Goal: Task Accomplishment & Management: Manage account settings

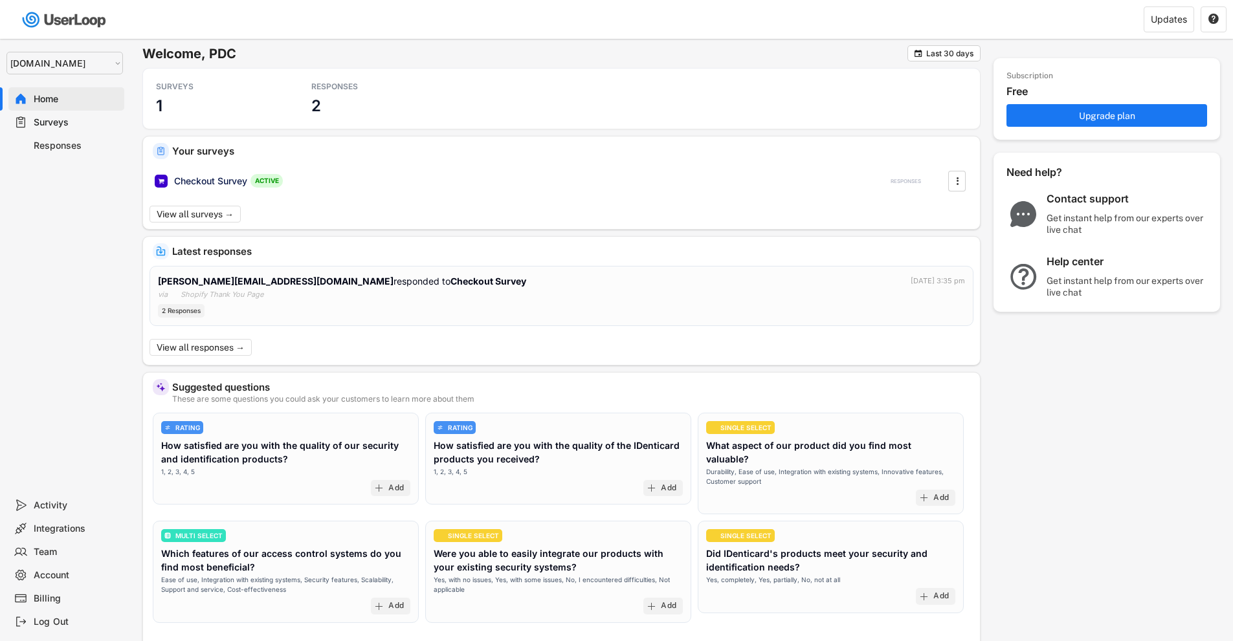
select select ""1348695171700984260__LOOKUP__1757426725278x418233487668167500""
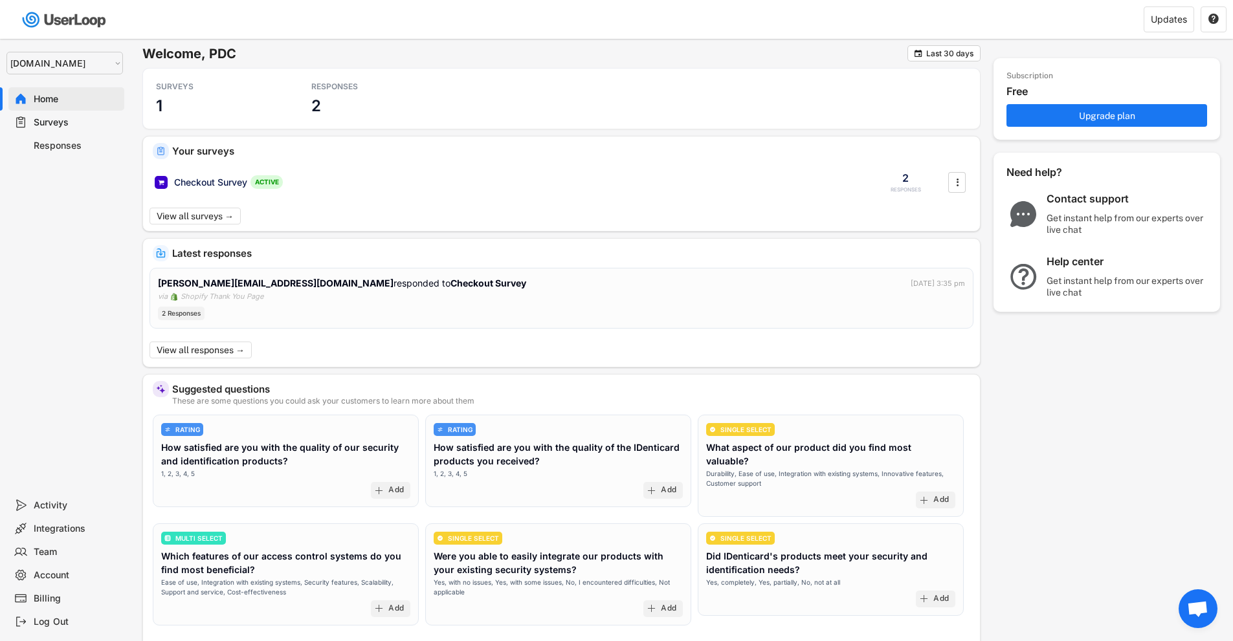
click at [47, 146] on div "Responses" at bounding box center [76, 146] width 85 height 12
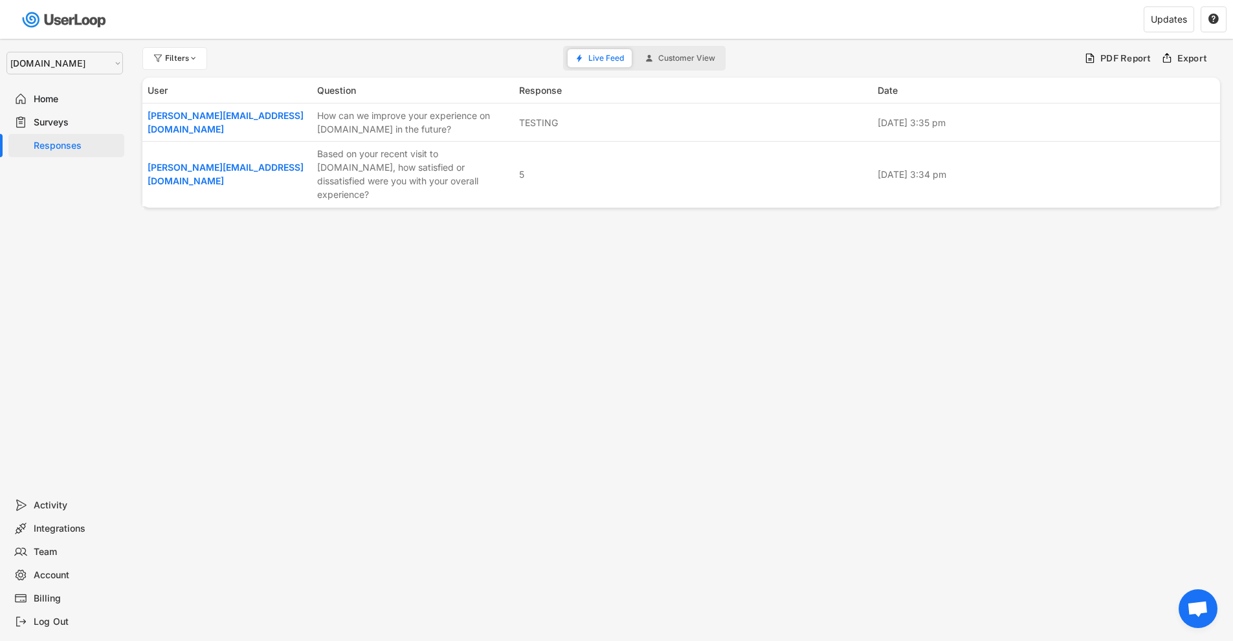
click at [60, 122] on div "Surveys" at bounding box center [76, 123] width 85 height 12
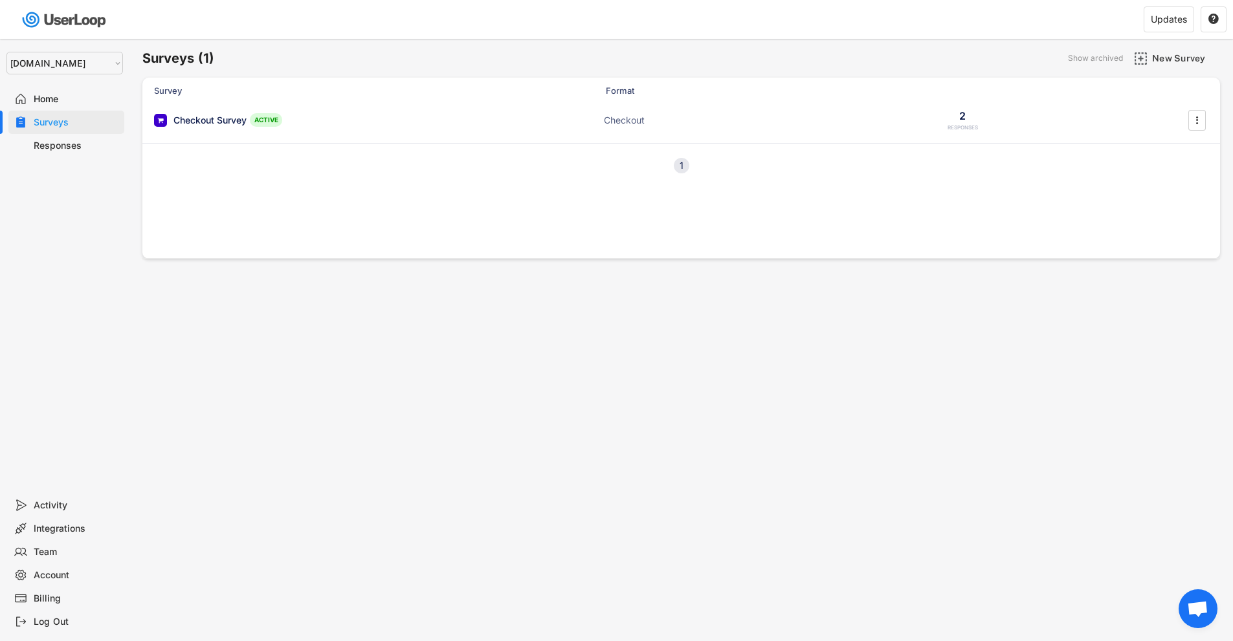
click at [53, 120] on div "Surveys" at bounding box center [76, 123] width 85 height 12
click at [175, 115] on div "Checkout Survey" at bounding box center [209, 120] width 73 height 13
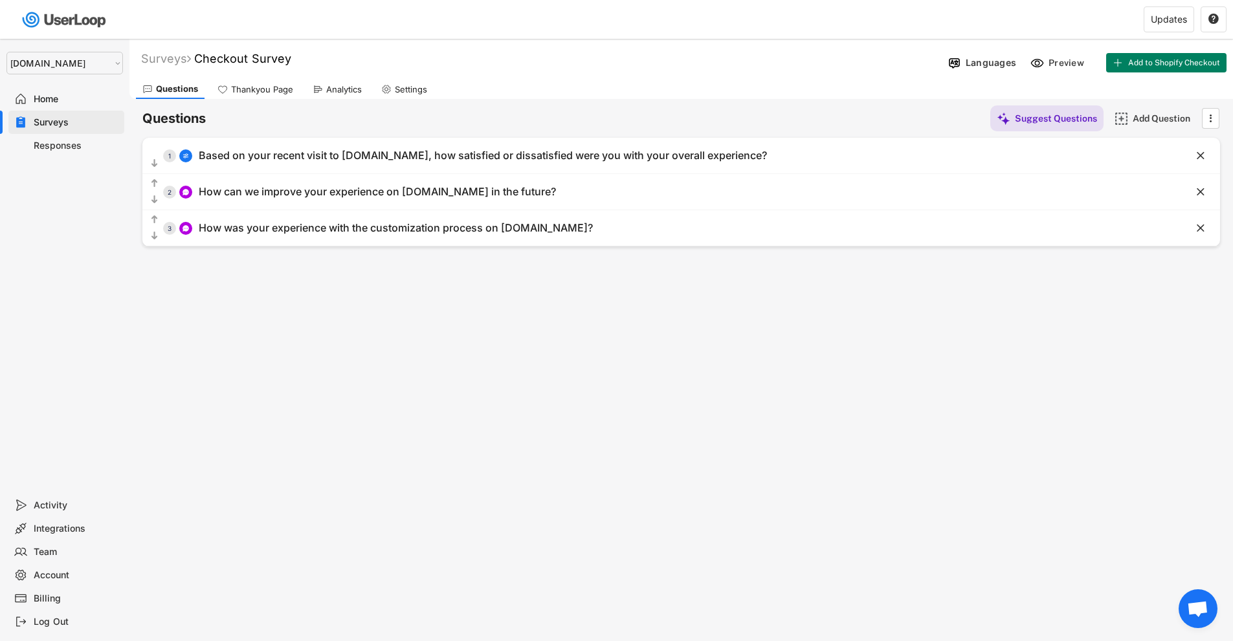
click at [403, 85] on div "Settings" at bounding box center [411, 89] width 32 height 11
select select ""weekly""
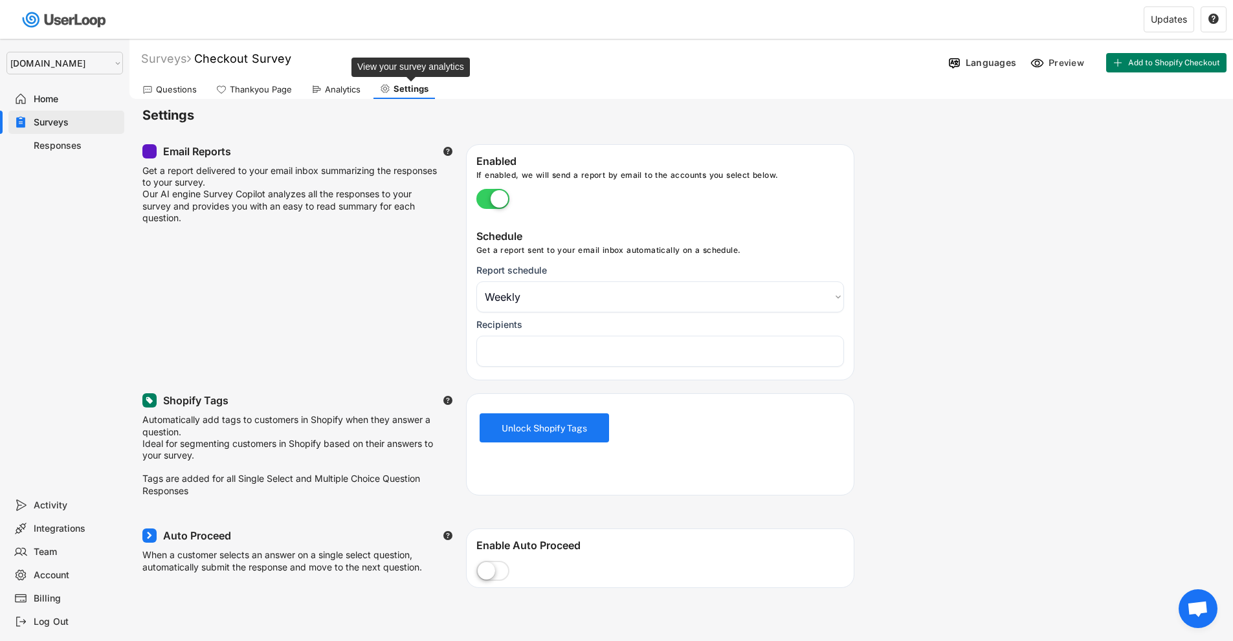
select select "1348695171700984260__LOOKUP__1757426766396x997329396292625800"
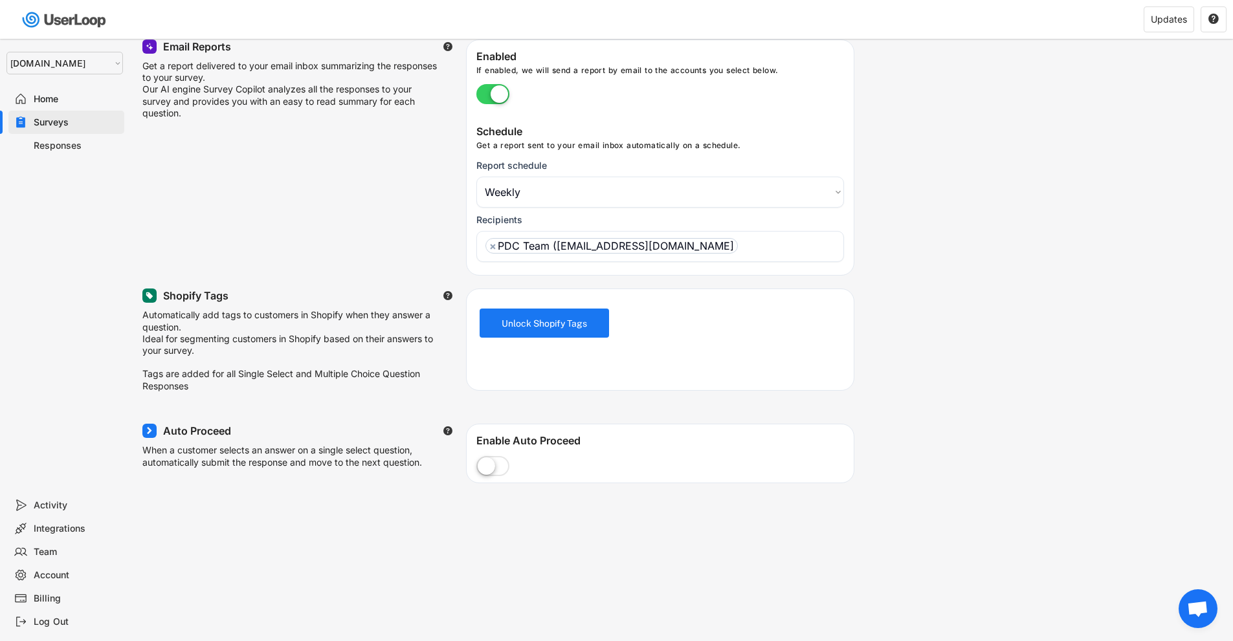
scroll to position [129, 0]
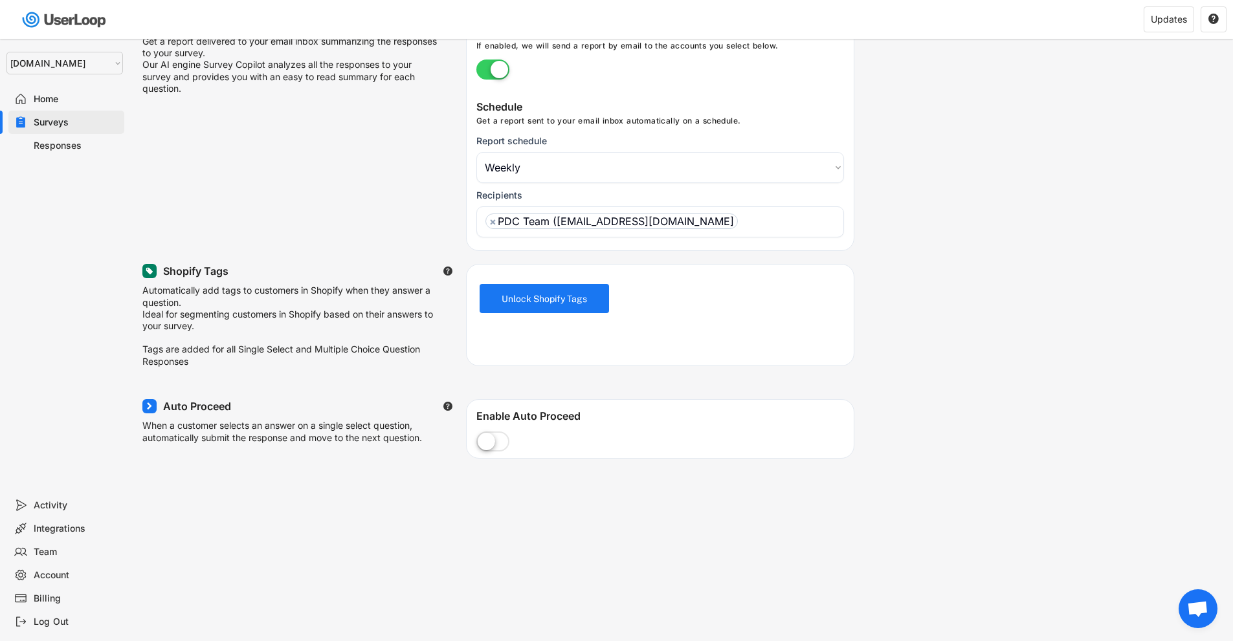
click at [765, 223] on ul "× PDC Team ([EMAIL_ADDRESS][DOMAIN_NAME]" at bounding box center [660, 219] width 356 height 19
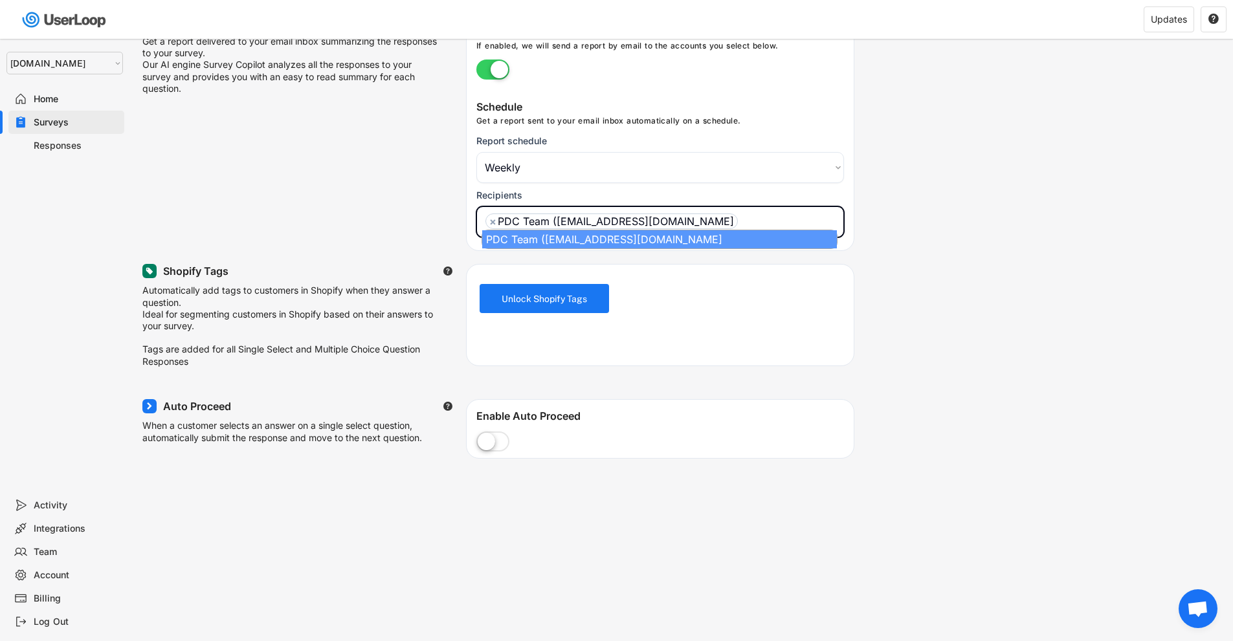
paste input "[PERSON_NAME][EMAIL_ADDRESS][DOMAIN_NAME]"
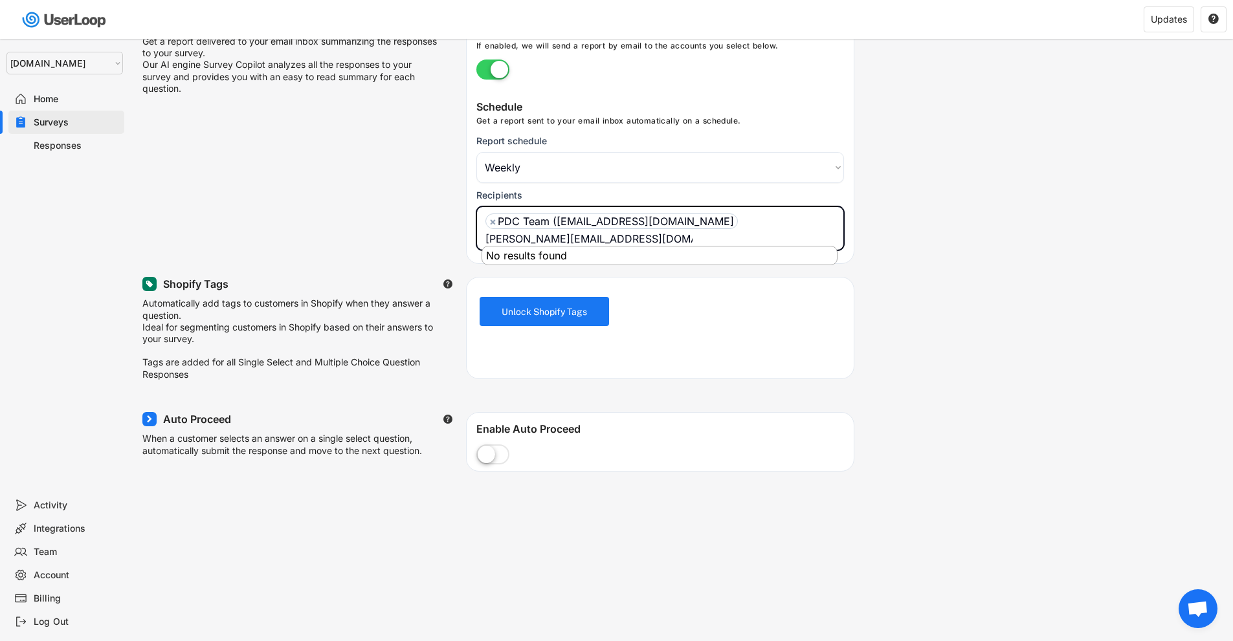
click at [647, 238] on input "[PERSON_NAME][EMAIL_ADDRESS][DOMAIN_NAME]" at bounding box center [590, 238] width 210 height 13
type input "[PERSON_NAME][EMAIL_ADDRESS][DOMAIN_NAME]"
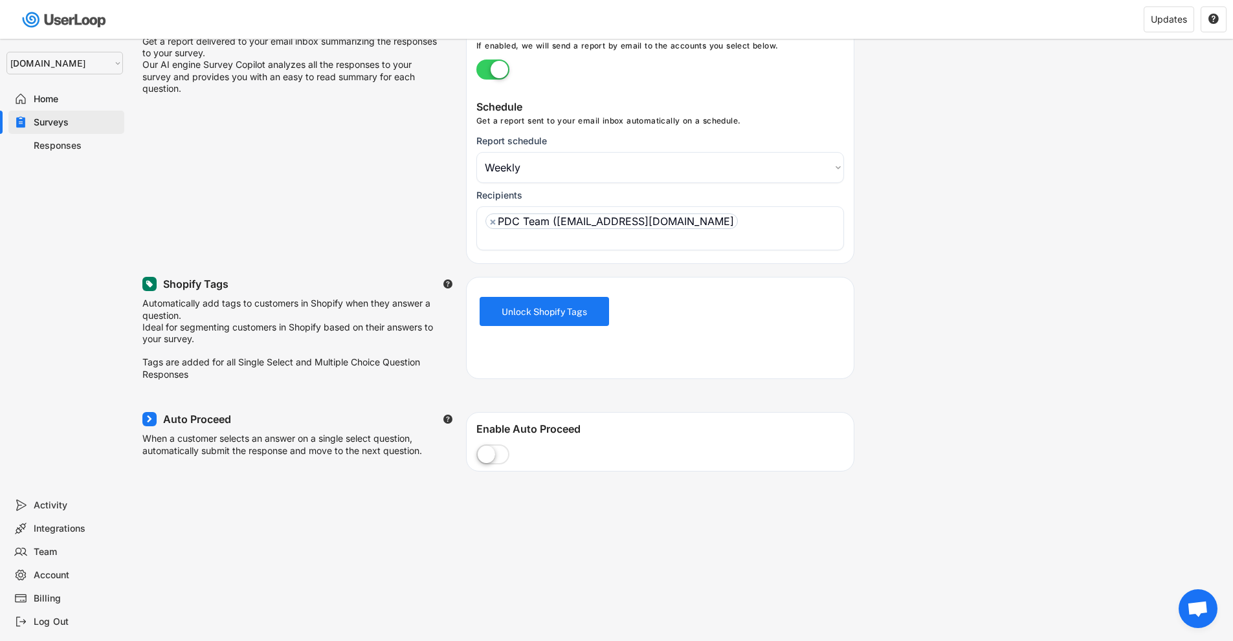
click at [647, 238] on input "search" at bounding box center [590, 238] width 210 height 13
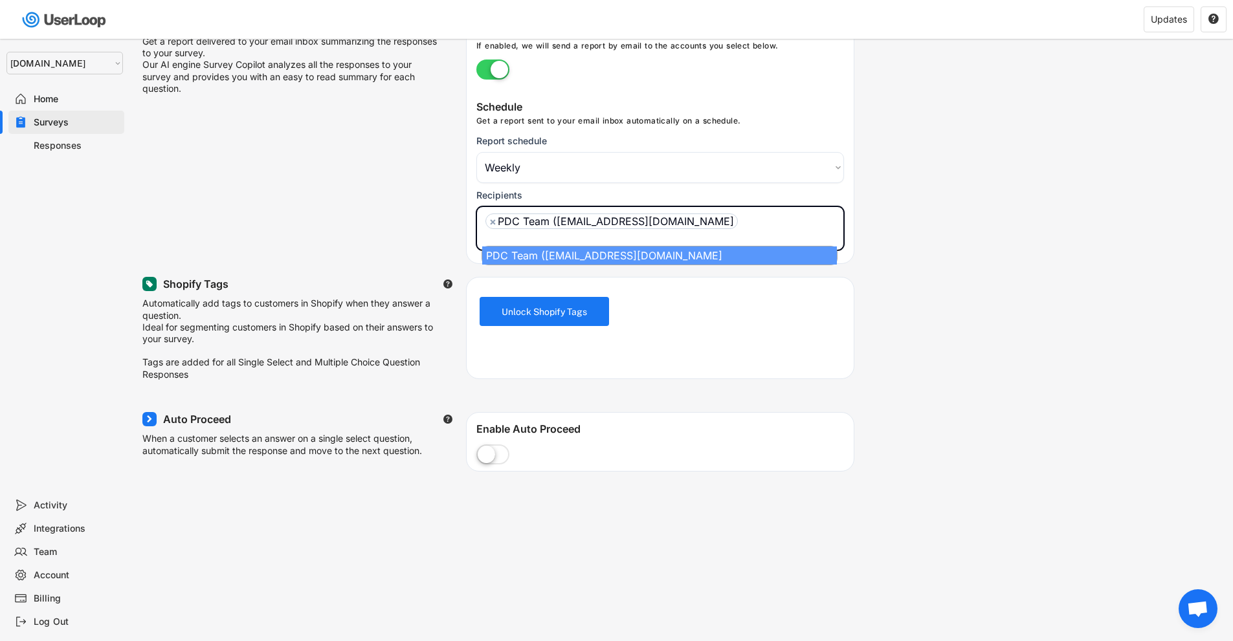
paste input "[PERSON_NAME][EMAIL_ADDRESS][DOMAIN_NAME]"
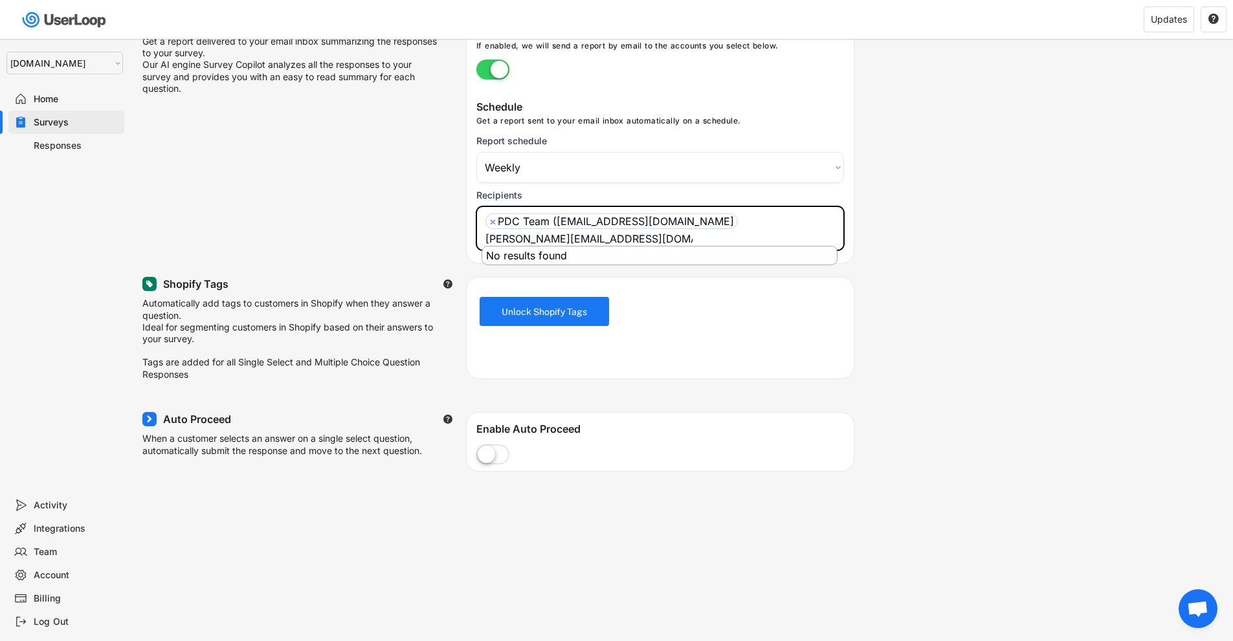
type input "[PERSON_NAME][EMAIL_ADDRESS][DOMAIN_NAME]"
click at [891, 209] on div "Email Reports  Get a report delivered to your email inbox summarizing the resp…" at bounding box center [681, 139] width 1078 height 249
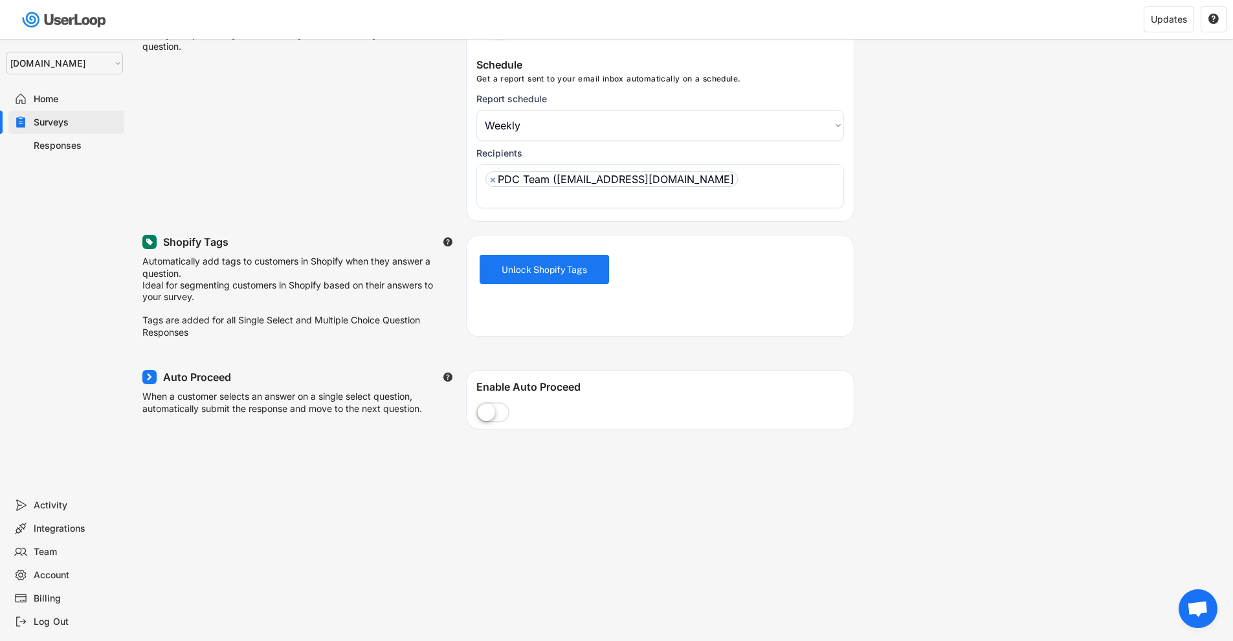
scroll to position [194, 0]
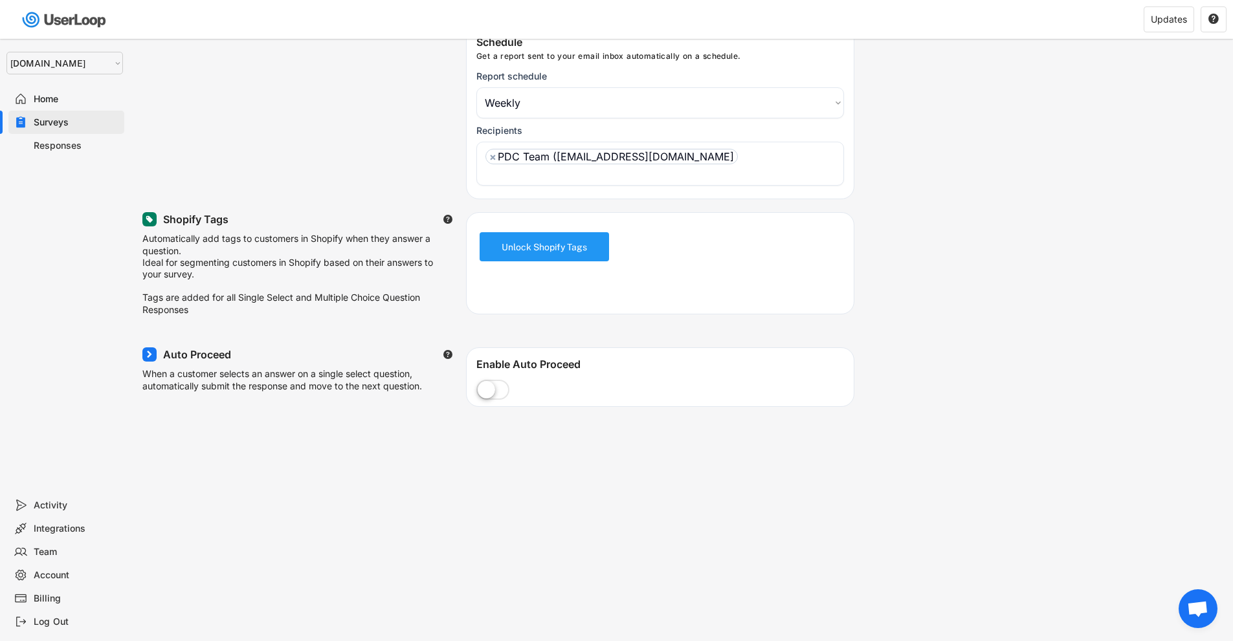
click at [549, 238] on button "Unlock Shopify Tags" at bounding box center [544, 246] width 129 height 29
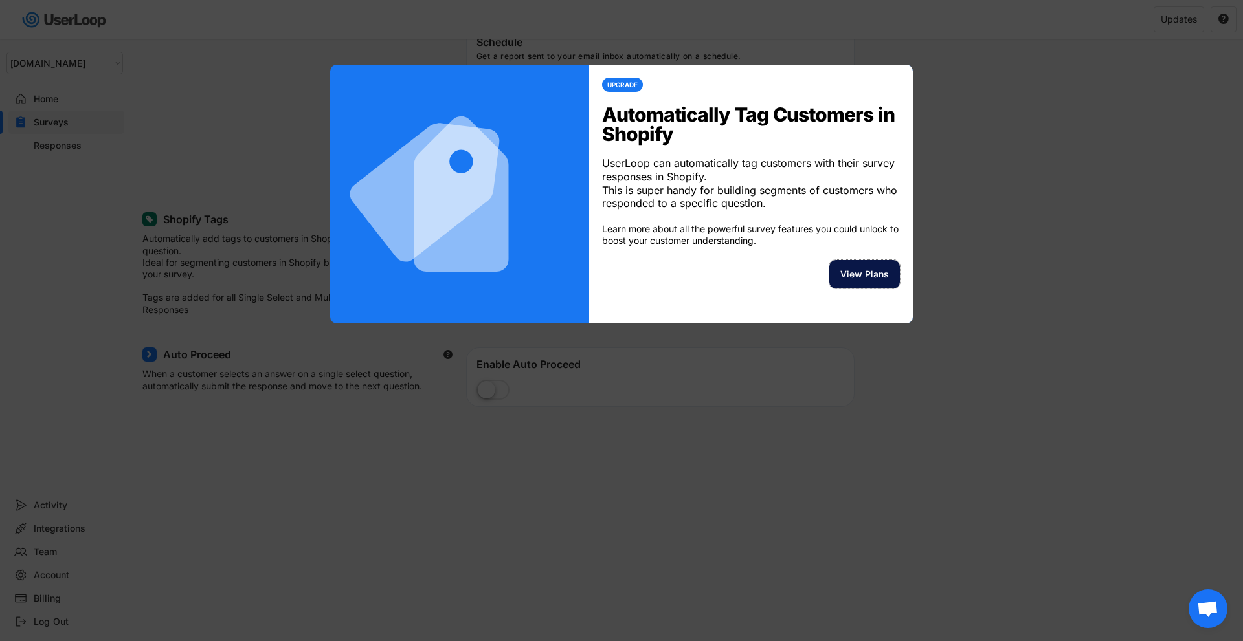
click at [856, 289] on button "View Plans" at bounding box center [864, 274] width 71 height 28
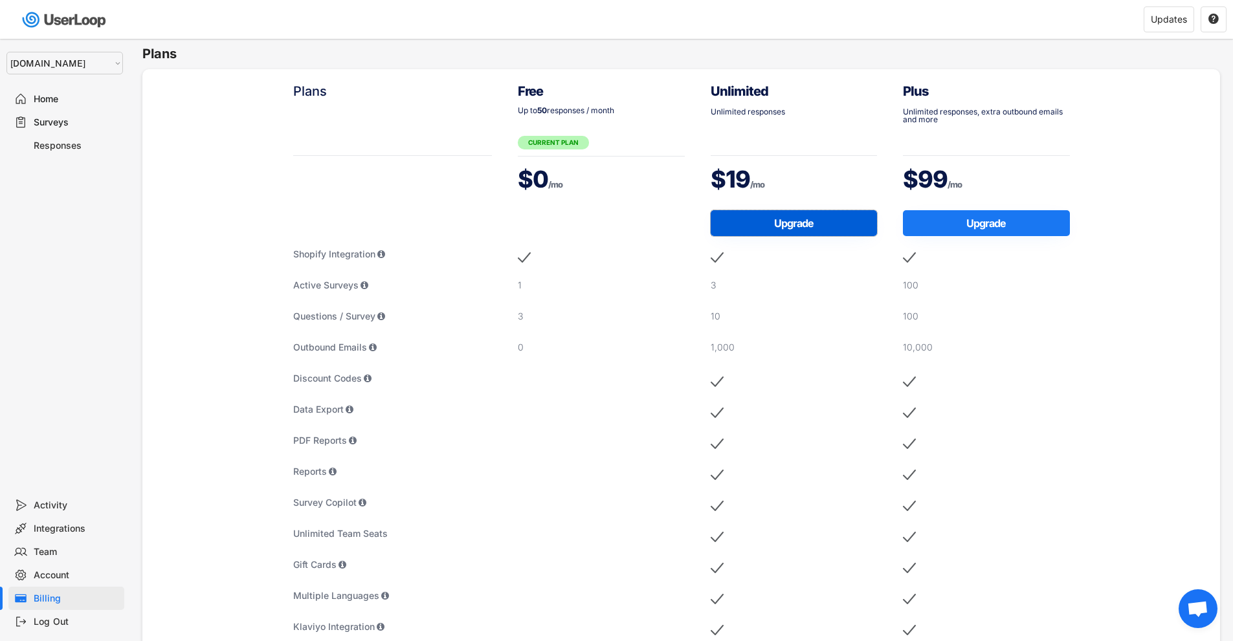
click at [776, 225] on button "Upgrade" at bounding box center [794, 223] width 167 height 26
select select ""1348695171700984260__LOOKUP__1757426725278x418233487668167500""
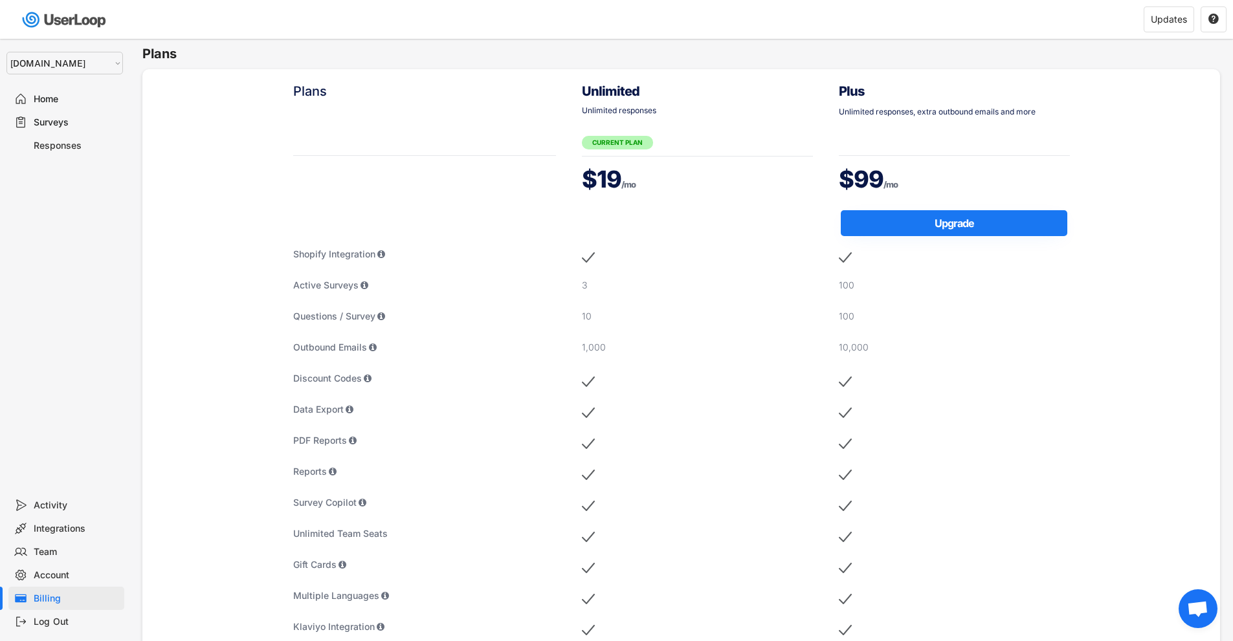
click at [49, 121] on div "Surveys" at bounding box center [76, 123] width 85 height 12
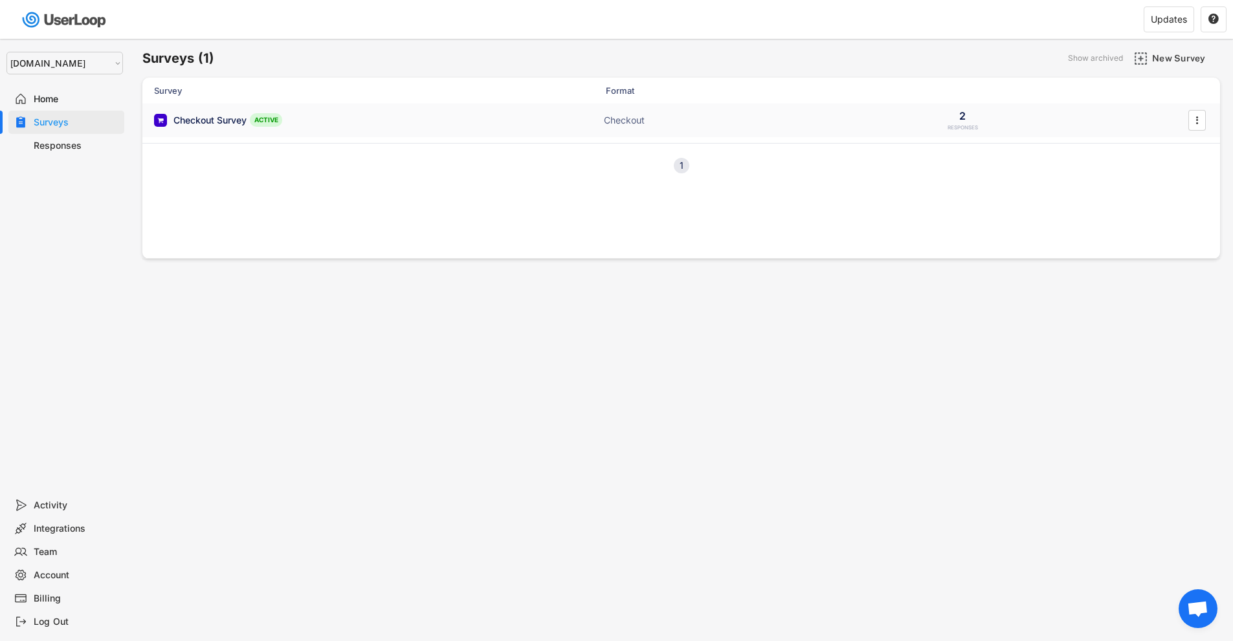
click at [201, 124] on div "Checkout Survey" at bounding box center [209, 120] width 73 height 13
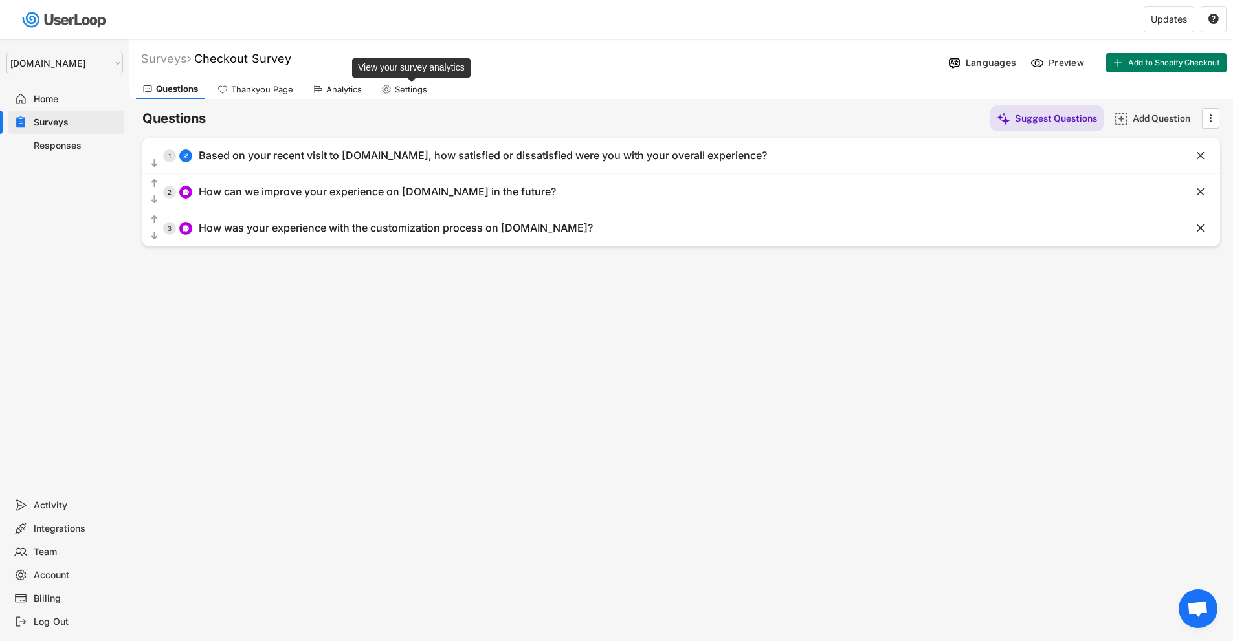
click at [406, 84] on div "Settings" at bounding box center [411, 89] width 32 height 11
select select ""weekly""
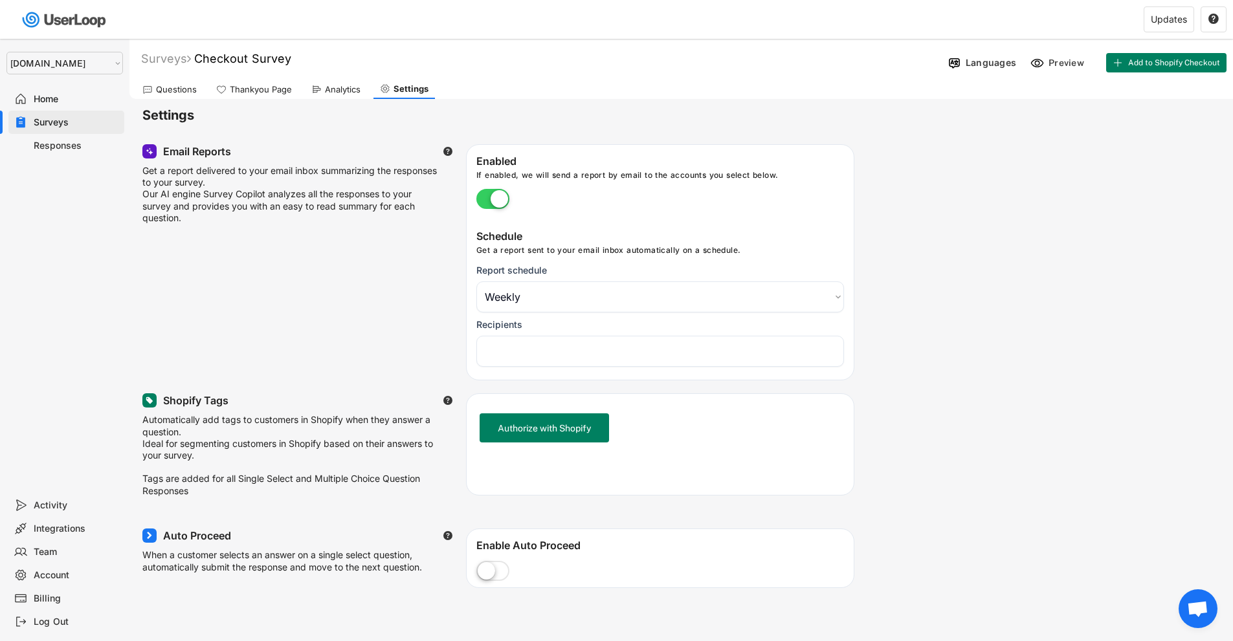
select select "1348695171700984260__LOOKUP__1757426766396x997329396292625800"
click at [767, 355] on ul "× PDC Team ([EMAIL_ADDRESS][DOMAIN_NAME]" at bounding box center [660, 349] width 356 height 19
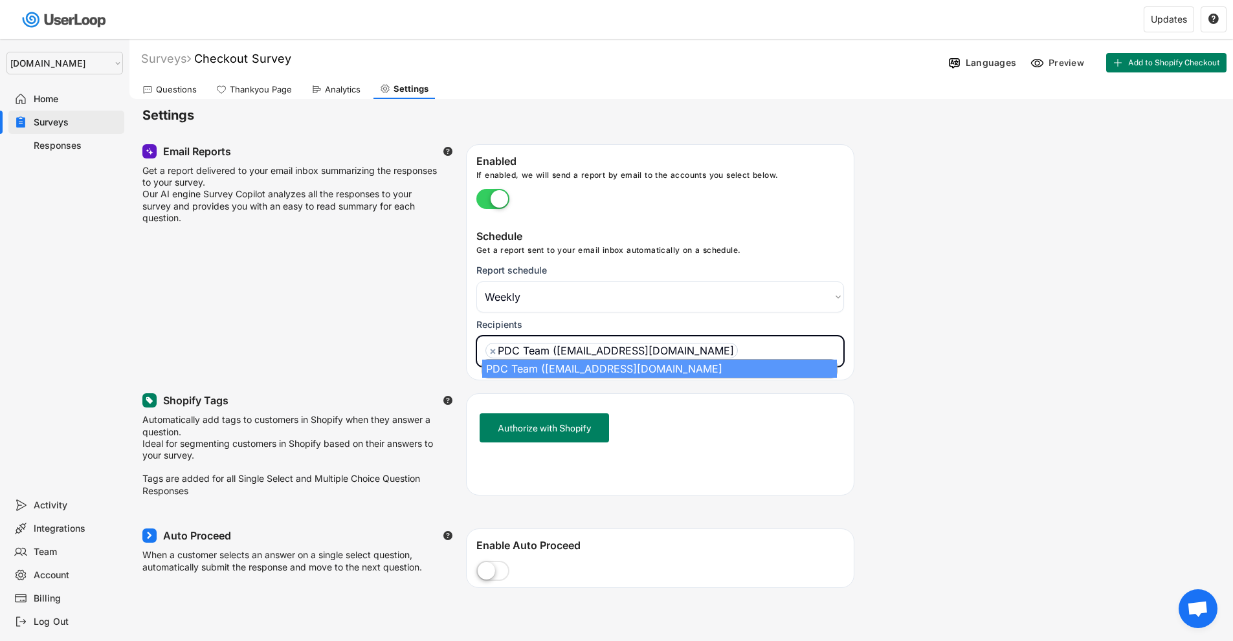
click at [781, 348] on ul "× PDC Team ([EMAIL_ADDRESS][DOMAIN_NAME]" at bounding box center [660, 349] width 356 height 19
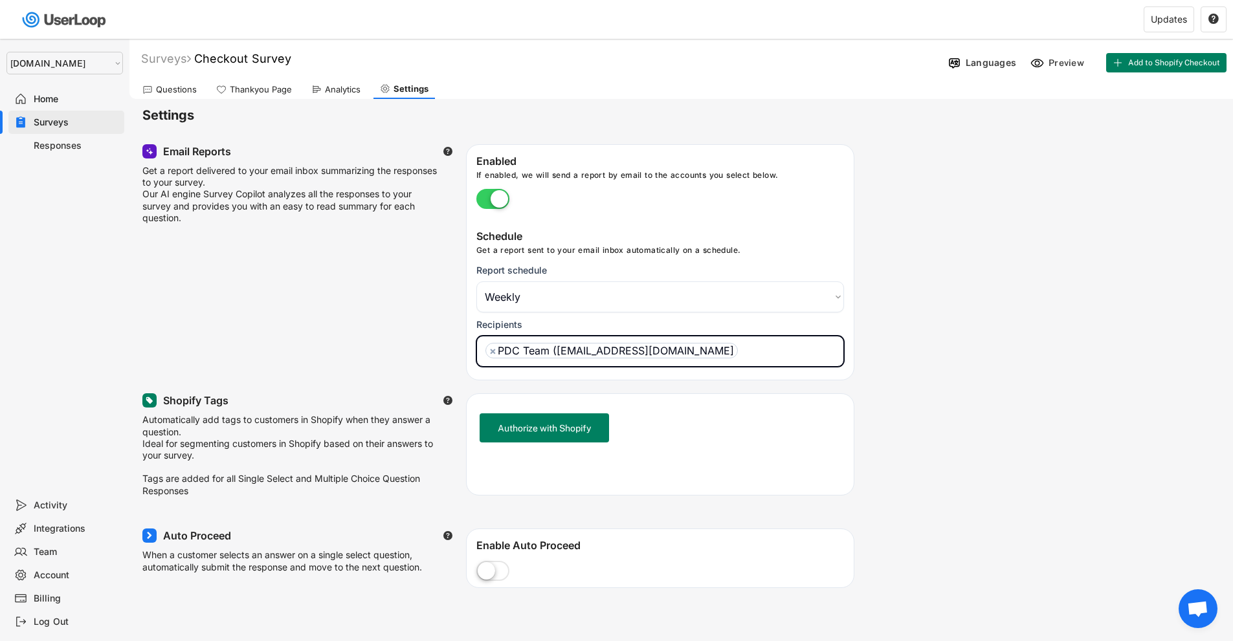
click at [491, 354] on span "×" at bounding box center [492, 351] width 7 height 10
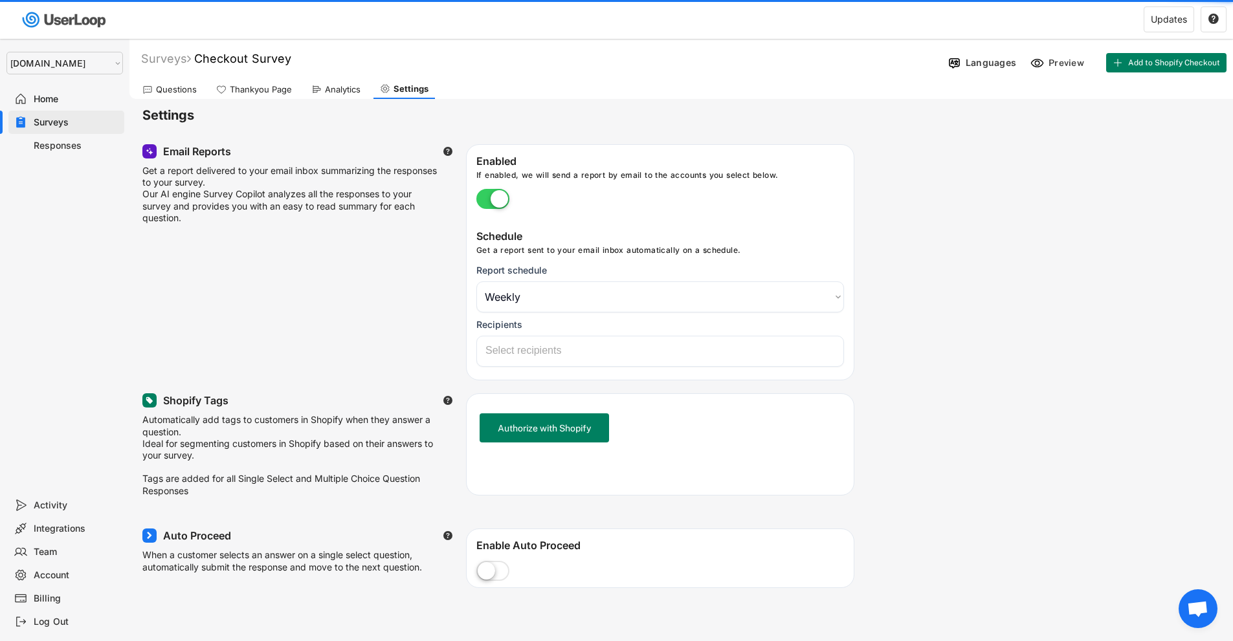
click at [515, 350] on input "search" at bounding box center [663, 351] width 356 height 12
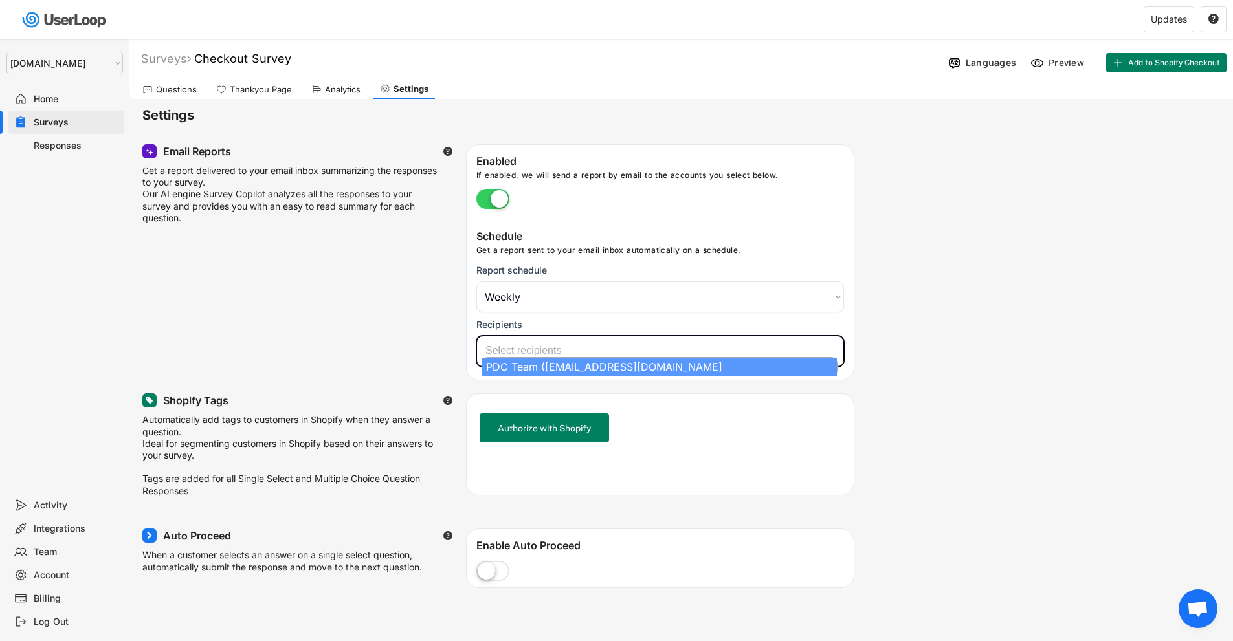
select select
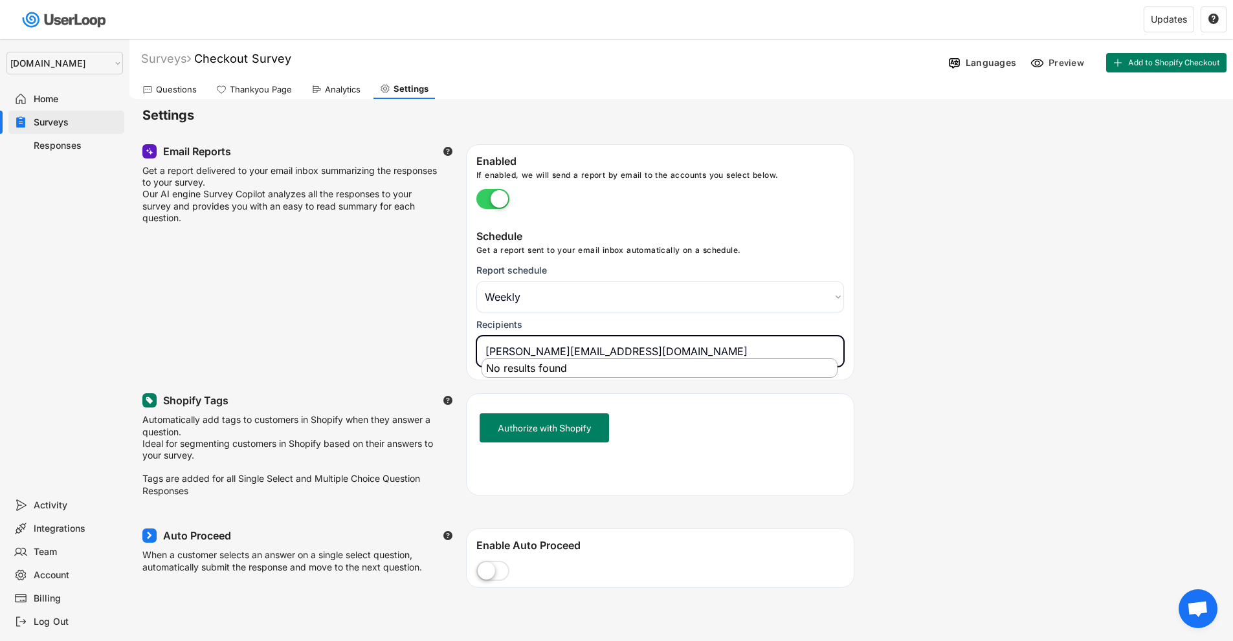
click at [681, 348] on input "[PERSON_NAME][EMAIL_ADDRESS][DOMAIN_NAME]" at bounding box center [663, 351] width 356 height 13
type input "[PERSON_NAME][EMAIL_ADDRESS][DOMAIN_NAME]"
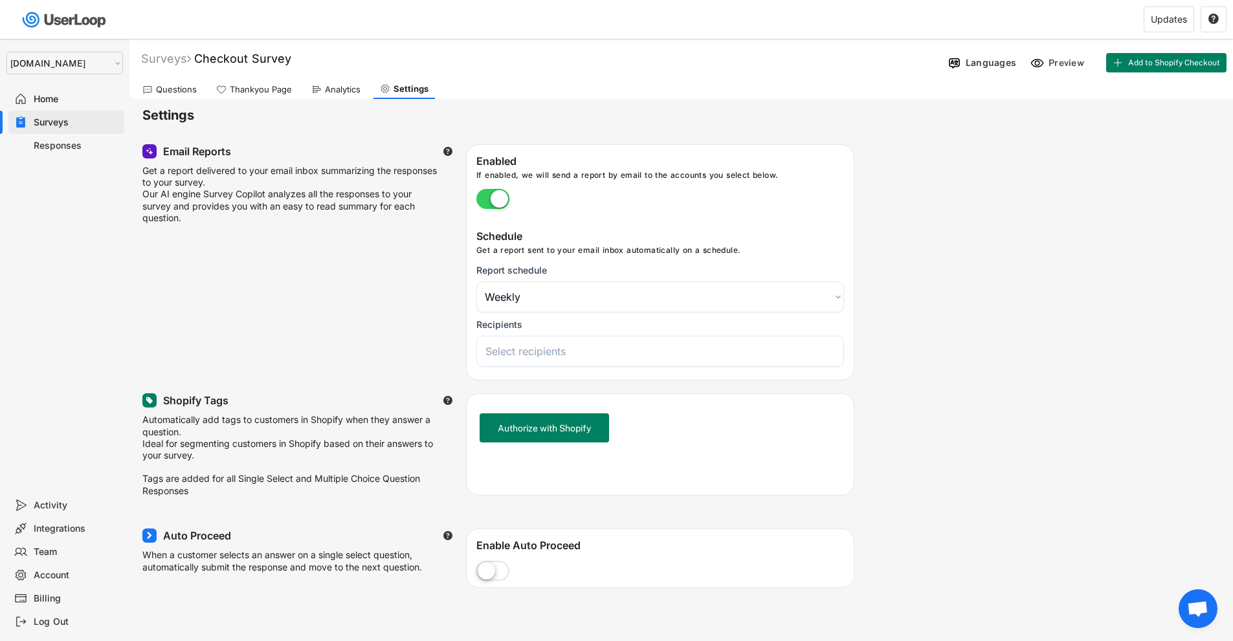
click at [954, 356] on div "Email Reports  Get a report delivered to your email inbox summarizing the resp…" at bounding box center [681, 262] width 1078 height 236
click at [636, 357] on input "search" at bounding box center [663, 351] width 356 height 13
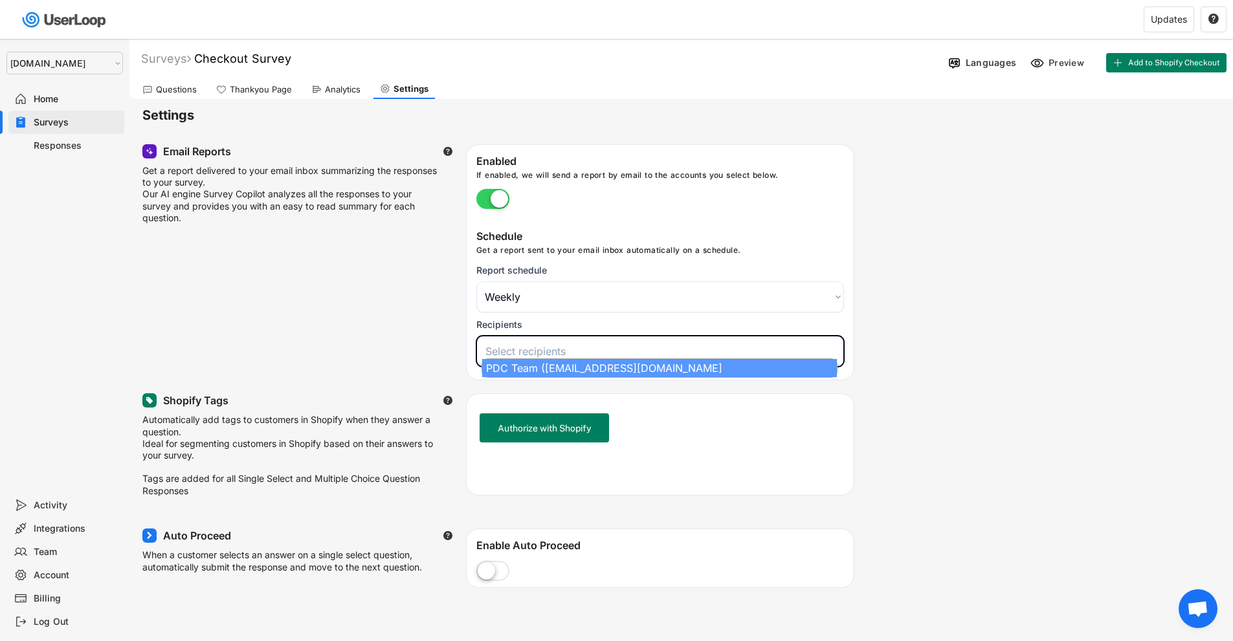
select select "1348695171700984260__LOOKUP__1757426766396x997329396292625800"
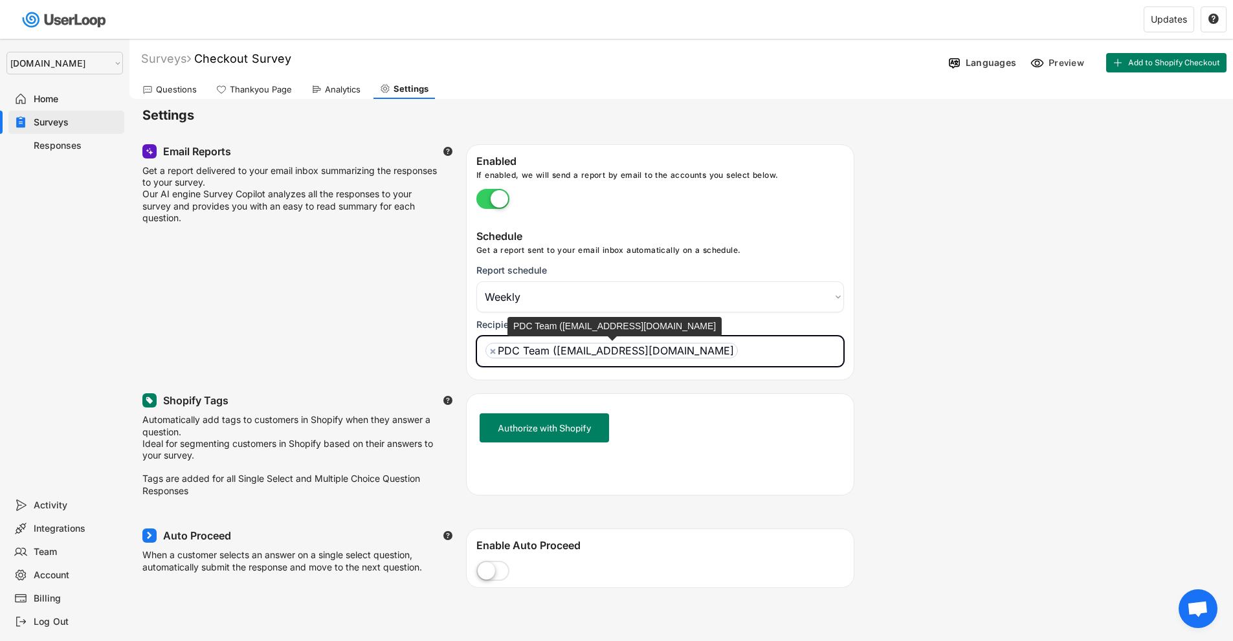
click at [968, 325] on div "Email Reports  Get a report delivered to your email inbox summarizing the resp…" at bounding box center [681, 262] width 1078 height 236
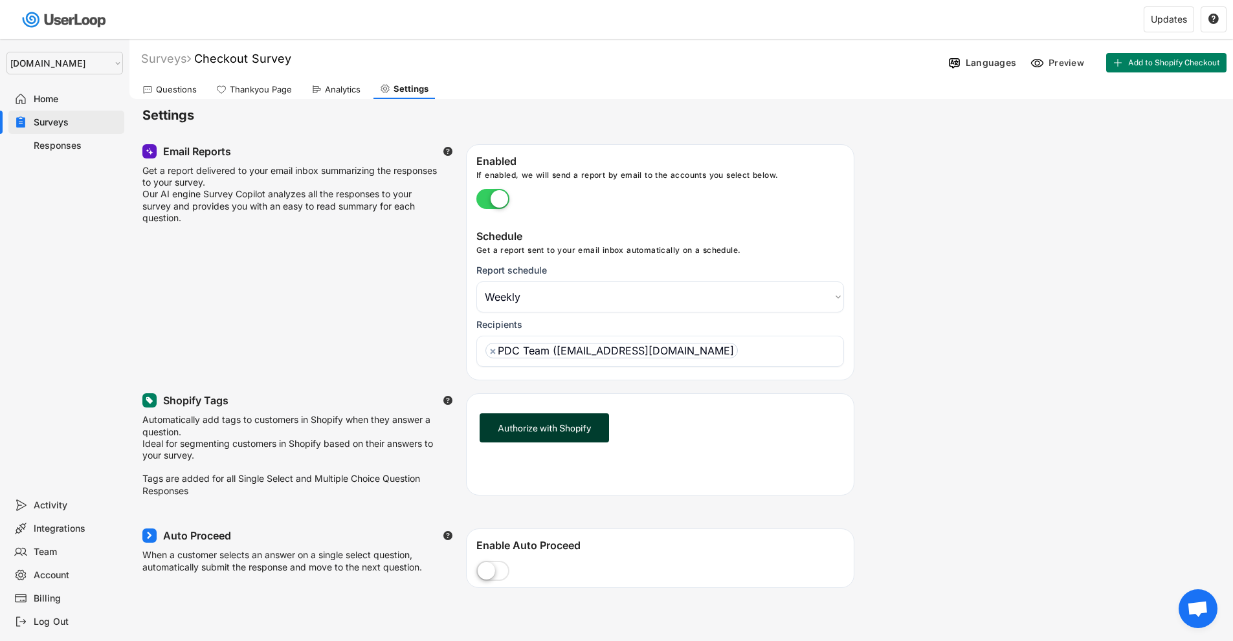
click at [556, 430] on button "Authorize with Shopify" at bounding box center [544, 428] width 129 height 29
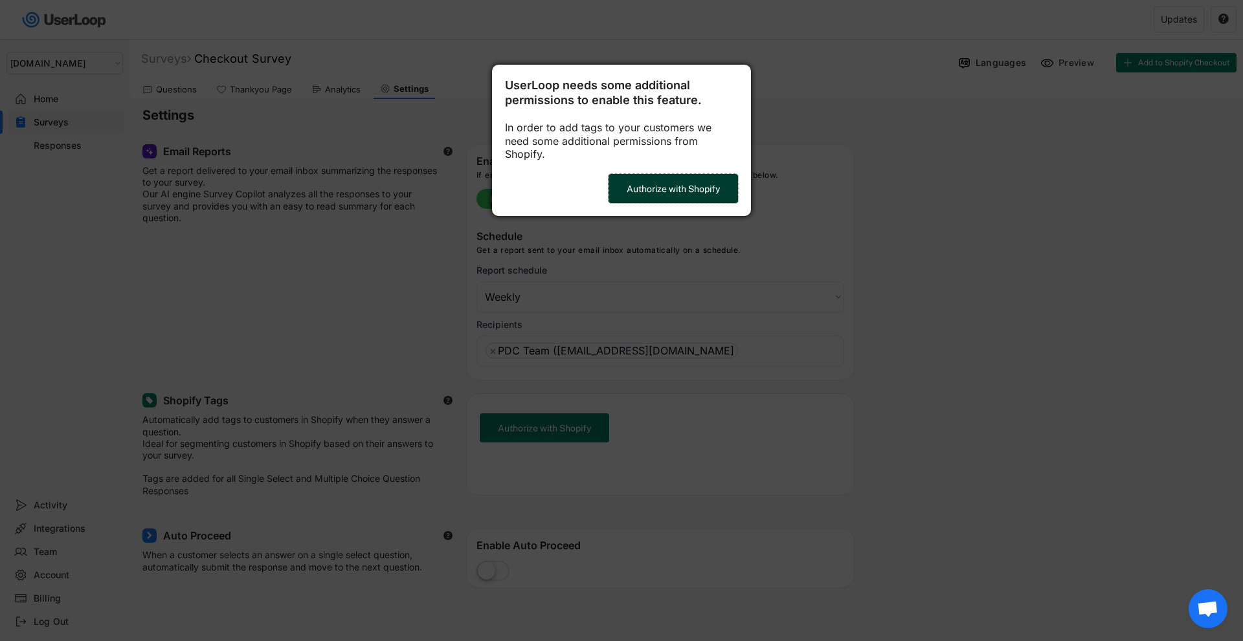
click at [703, 177] on button "Authorize with Shopify" at bounding box center [672, 188] width 129 height 29
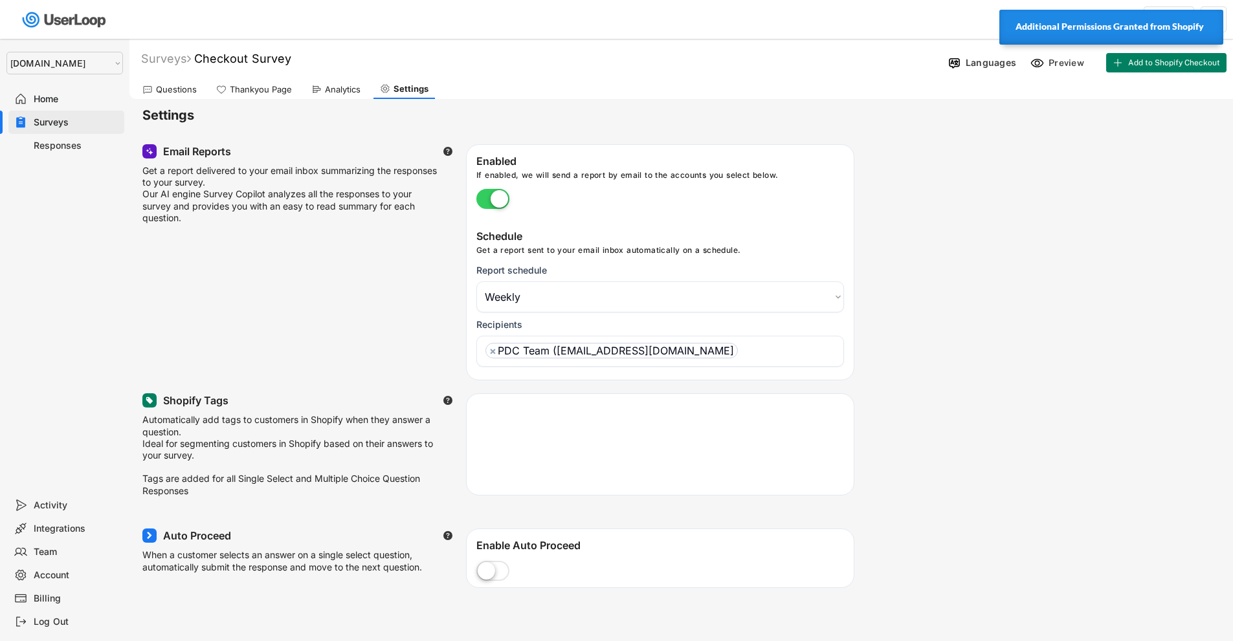
select select ""weekly""
select select ""1348695171700984260__LOOKUP__1757426725278x418233487668167500""
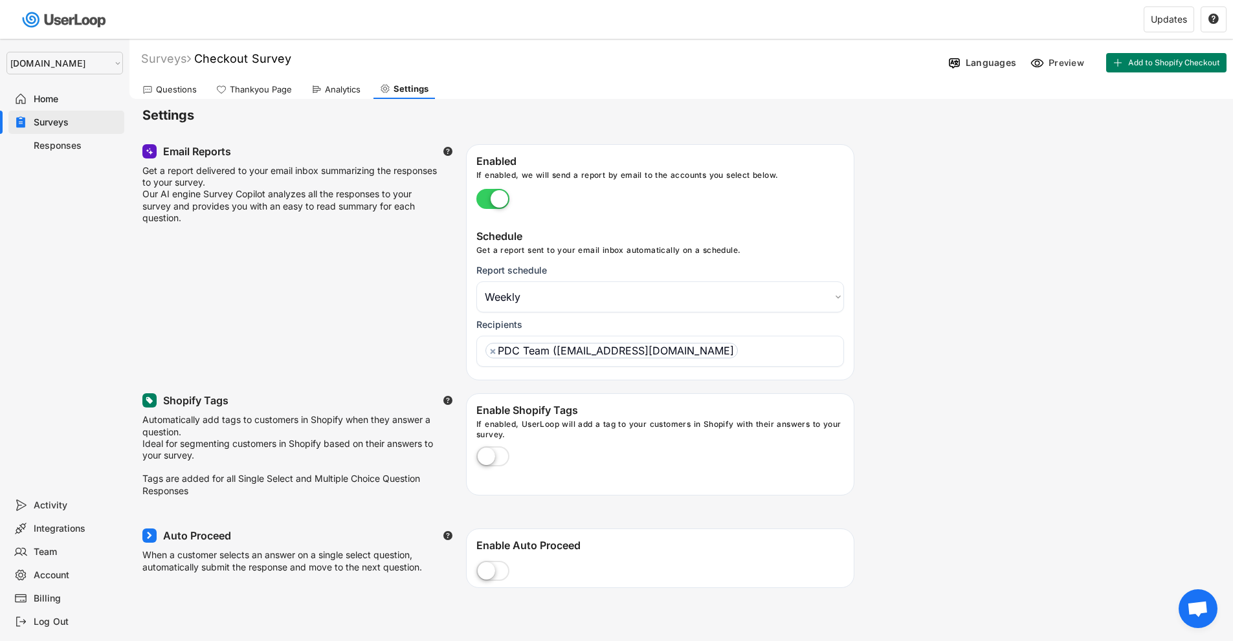
click at [56, 548] on div "Team" at bounding box center [76, 552] width 85 height 12
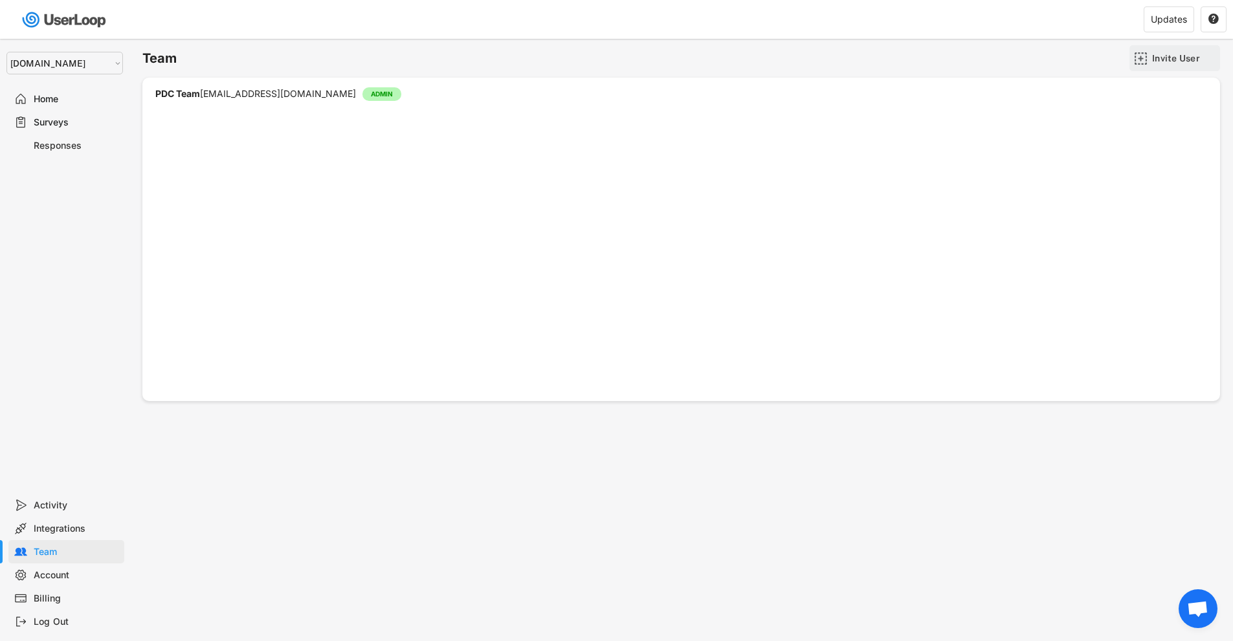
click at [1155, 56] on div "Invite User" at bounding box center [1184, 58] width 65 height 12
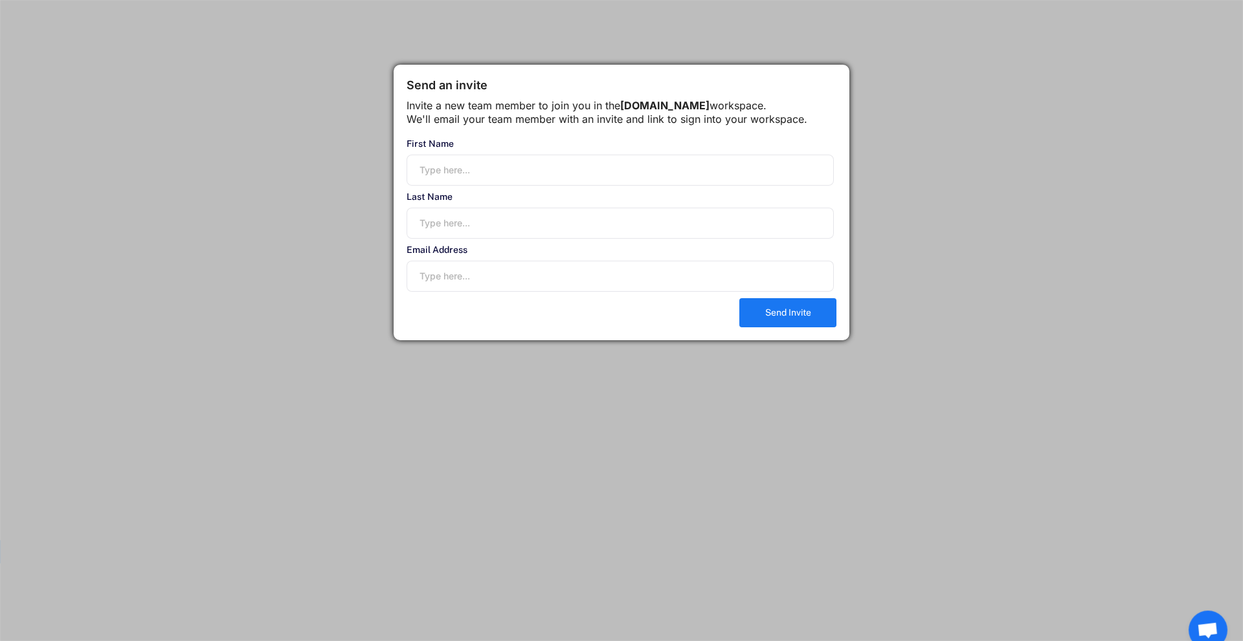
click at [467, 186] on input "input" at bounding box center [619, 170] width 427 height 31
click at [471, 292] on input "email" at bounding box center [619, 276] width 427 height 31
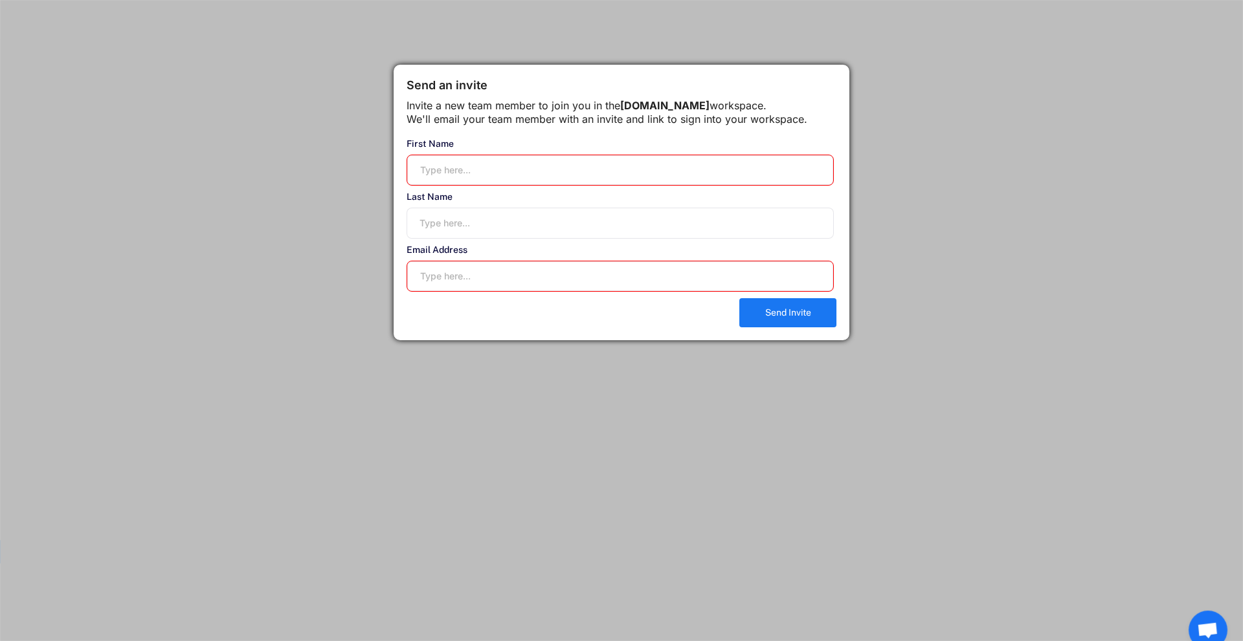
paste input "the verification"
type input "the verification"
paste input "[PERSON_NAME][EMAIL_ADDRESS][DOMAIN_NAME]"
drag, startPoint x: 434, startPoint y: 287, endPoint x: 403, endPoint y: 285, distance: 31.8
click at [403, 285] on div "Send an invite Invite a new team member to join you in the [DOMAIN_NAME] worksp…" at bounding box center [622, 203] width 456 height 276
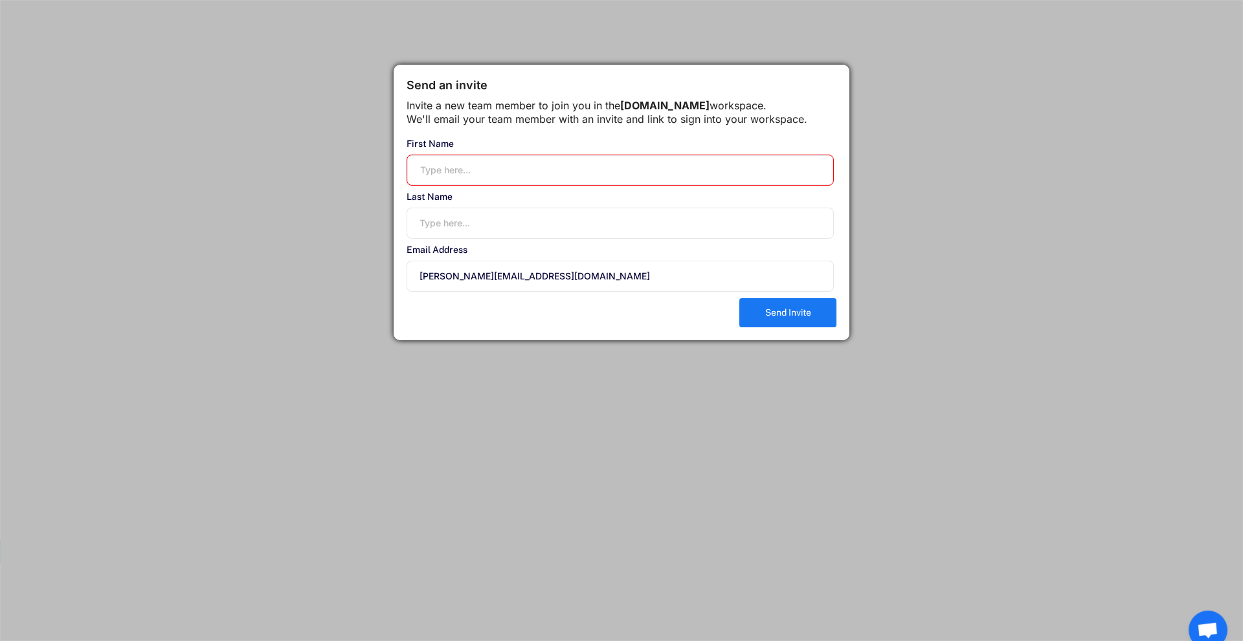
type input "[PERSON_NAME][EMAIL_ADDRESS][DOMAIN_NAME]"
click at [424, 185] on input "input" at bounding box center [619, 170] width 427 height 31
paste input "[PERSON_NAME]"
click at [423, 186] on input "input" at bounding box center [619, 170] width 427 height 31
type input "[PERSON_NAME]"
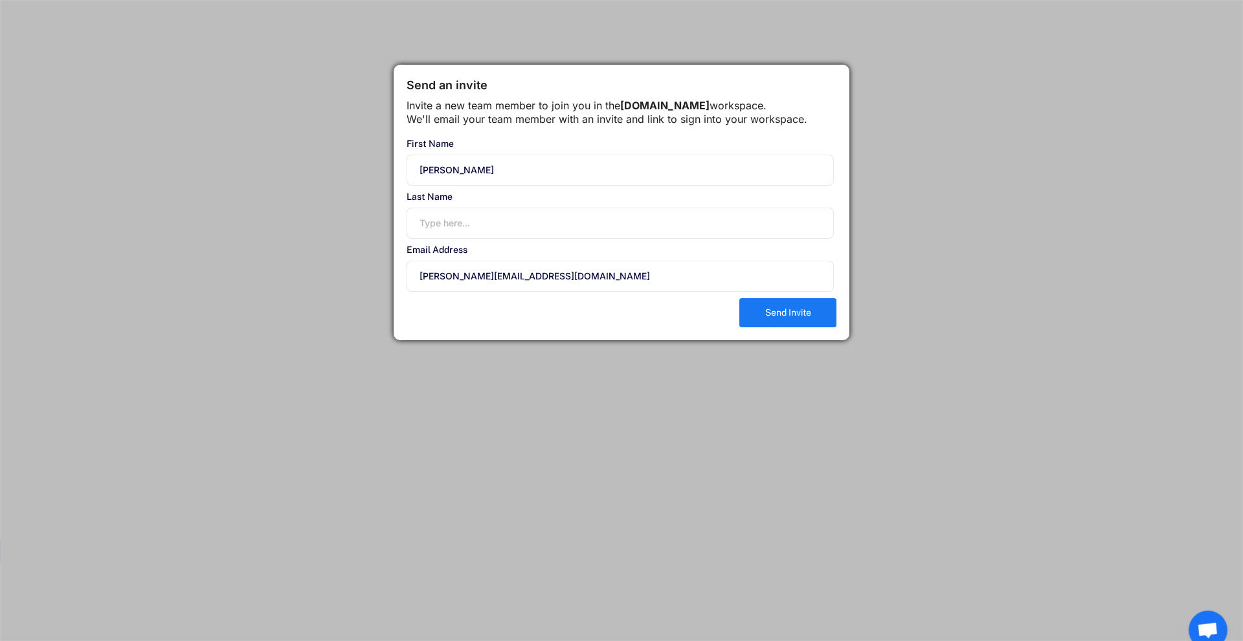
drag, startPoint x: 436, startPoint y: 289, endPoint x: 472, endPoint y: 291, distance: 36.9
click at [472, 291] on input "[PERSON_NAME][EMAIL_ADDRESS][DOMAIN_NAME]" at bounding box center [619, 276] width 427 height 31
click at [452, 239] on input "input" at bounding box center [619, 223] width 427 height 31
paste input "[PERSON_NAME]"
click at [425, 234] on input "input" at bounding box center [619, 223] width 427 height 31
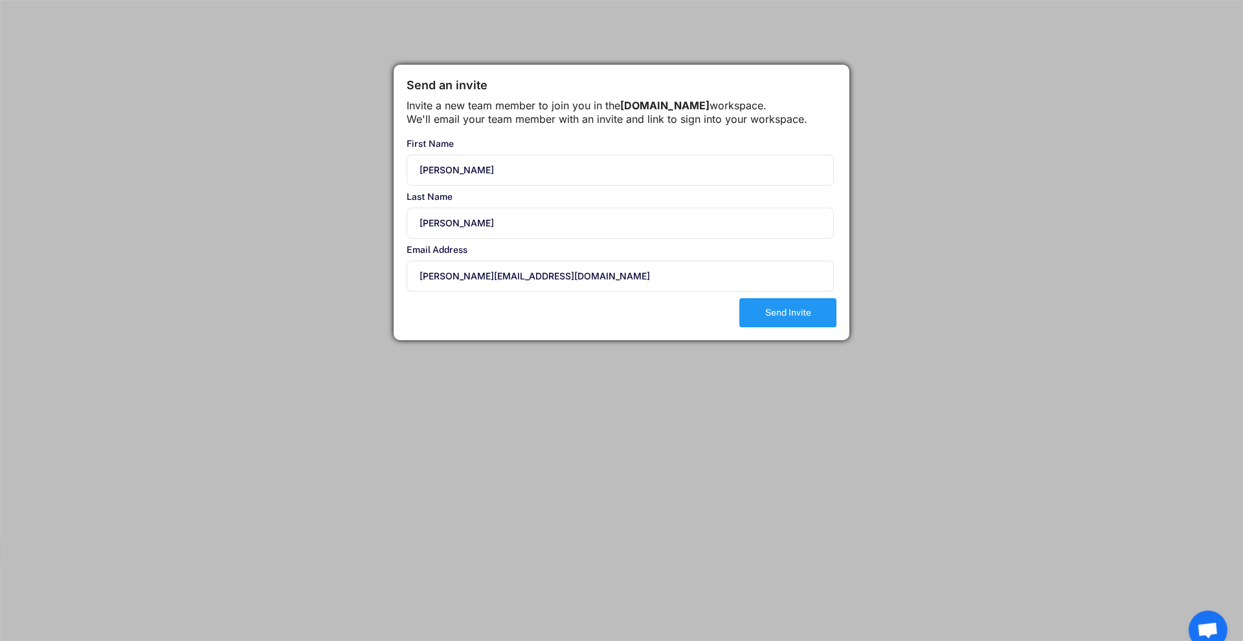
type input "[PERSON_NAME]"
click at [770, 328] on button "Send Invite" at bounding box center [787, 312] width 97 height 29
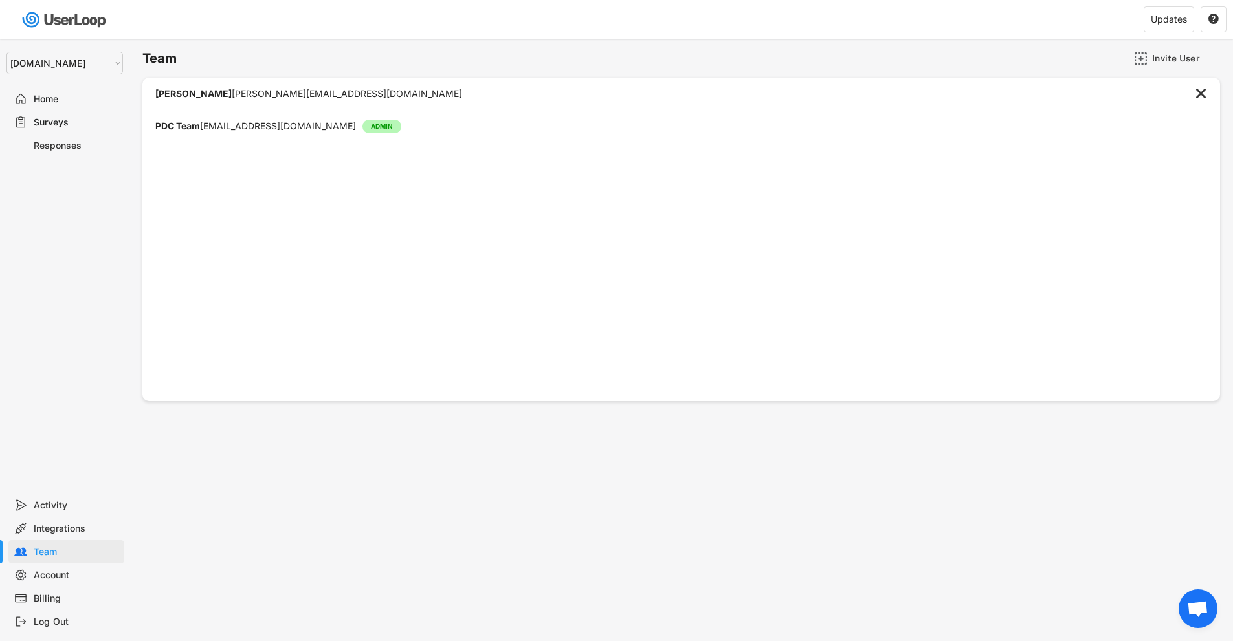
click at [57, 124] on div "Surveys" at bounding box center [76, 123] width 85 height 12
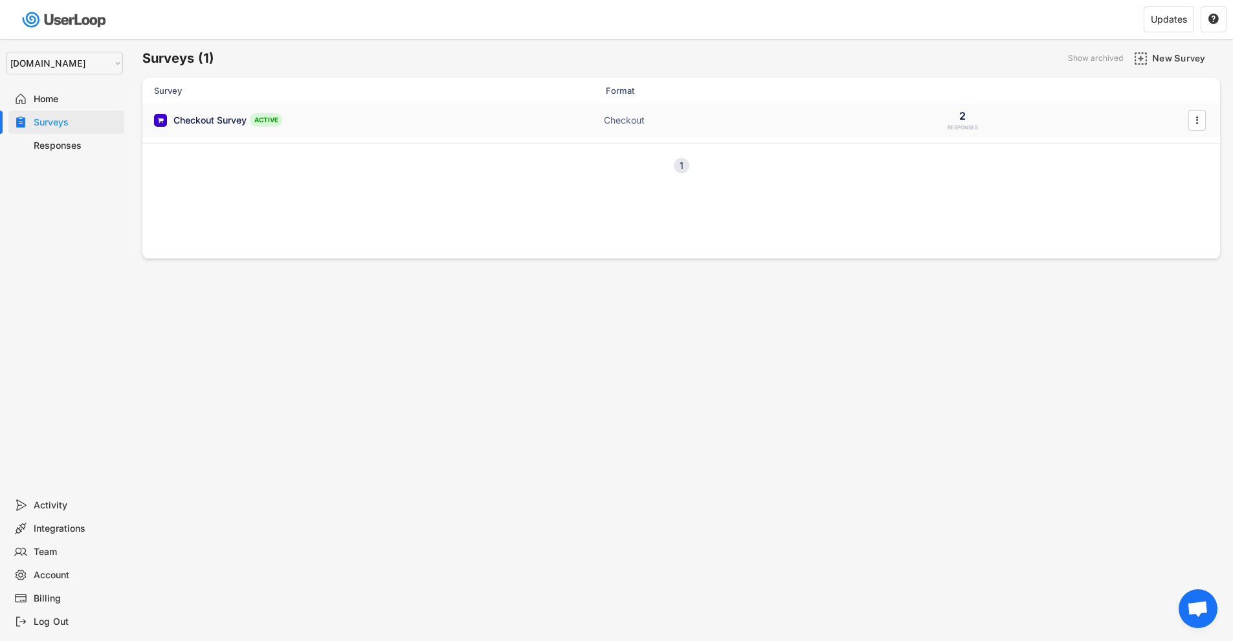
click at [203, 117] on div "Checkout Survey" at bounding box center [209, 120] width 73 height 13
select select ""weekly""
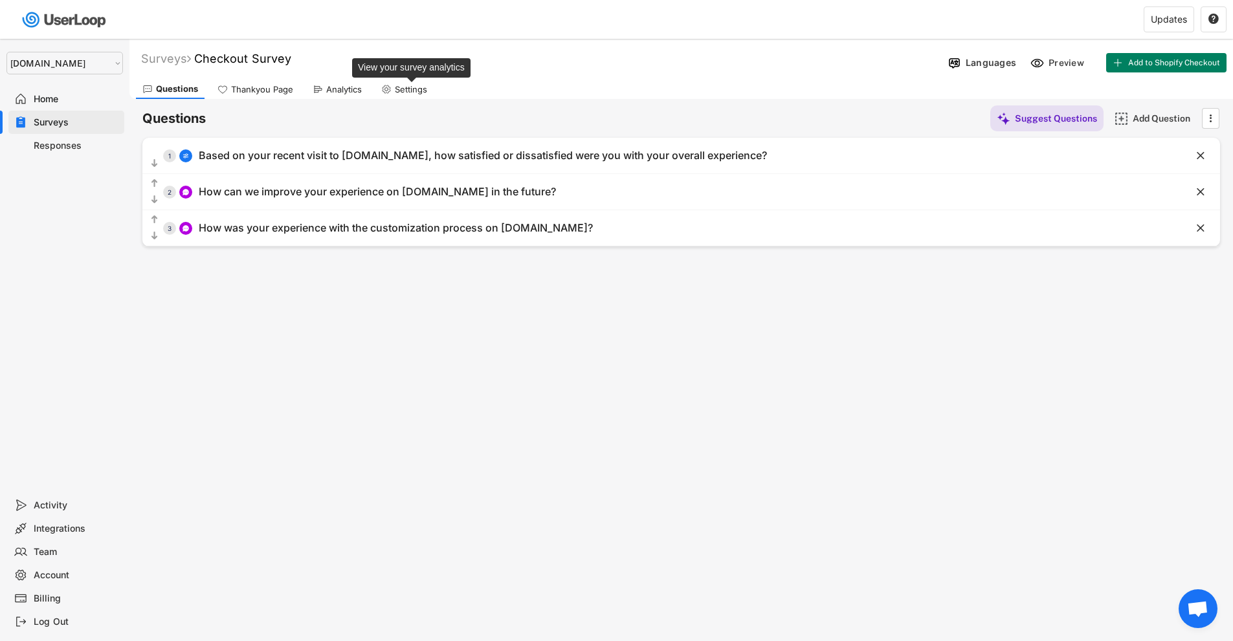
click at [414, 93] on div "Settings" at bounding box center [411, 89] width 32 height 11
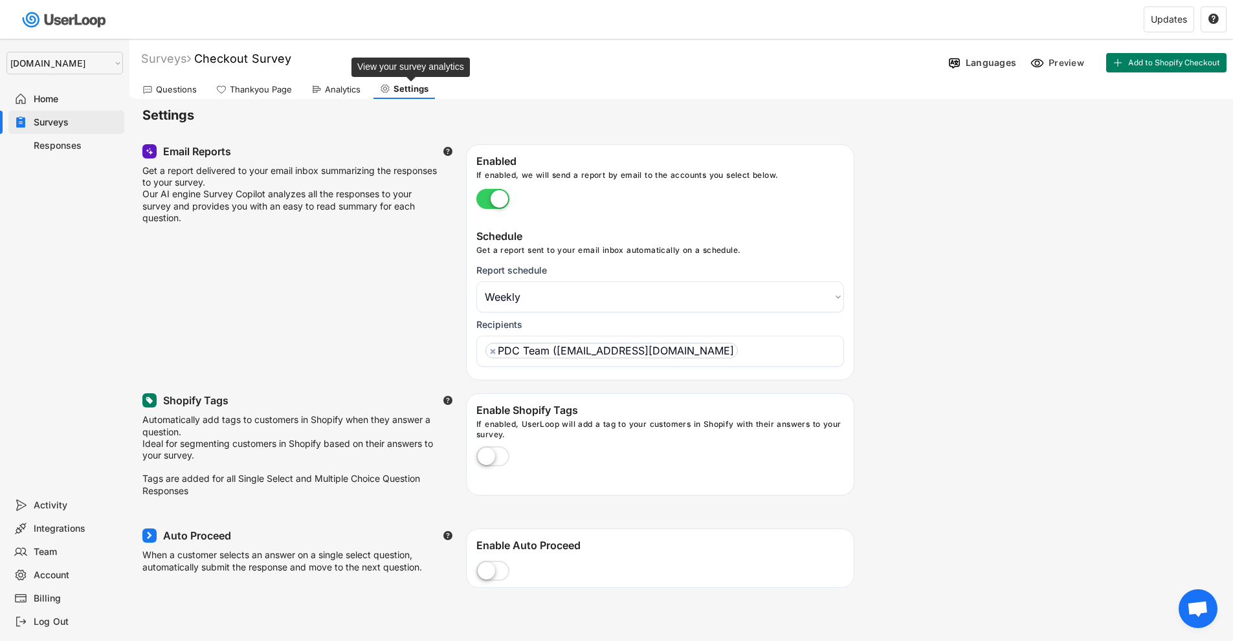
scroll to position [10, 0]
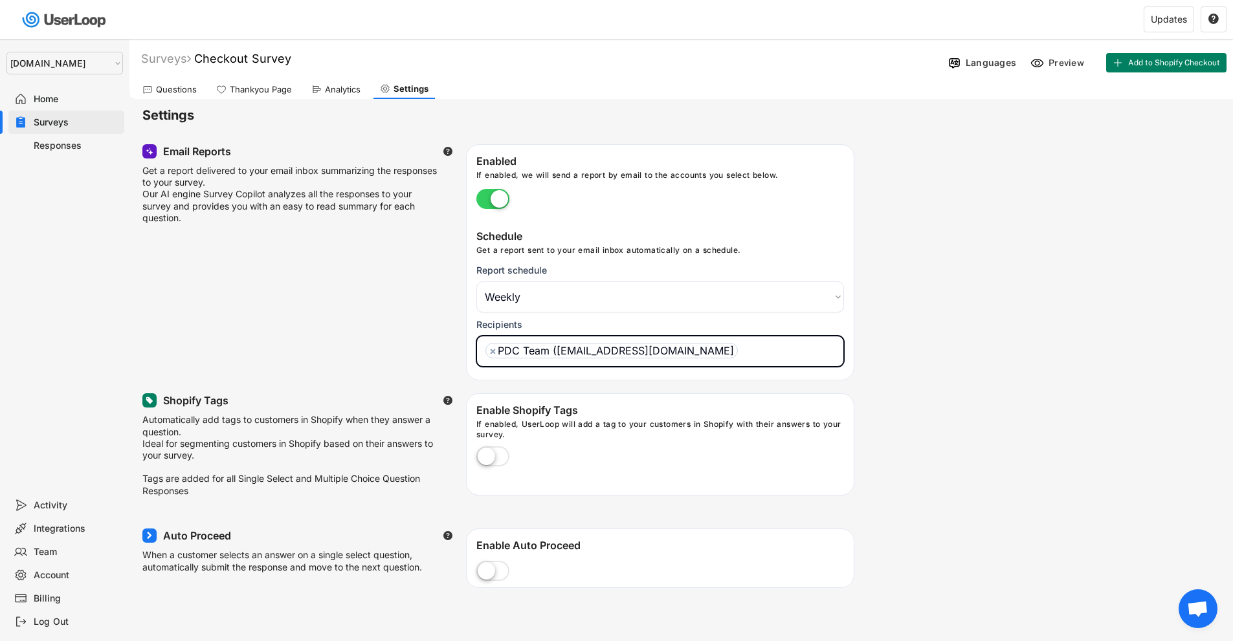
click at [757, 356] on ul "× PDC Team ([EMAIL_ADDRESS][DOMAIN_NAME]" at bounding box center [660, 349] width 356 height 19
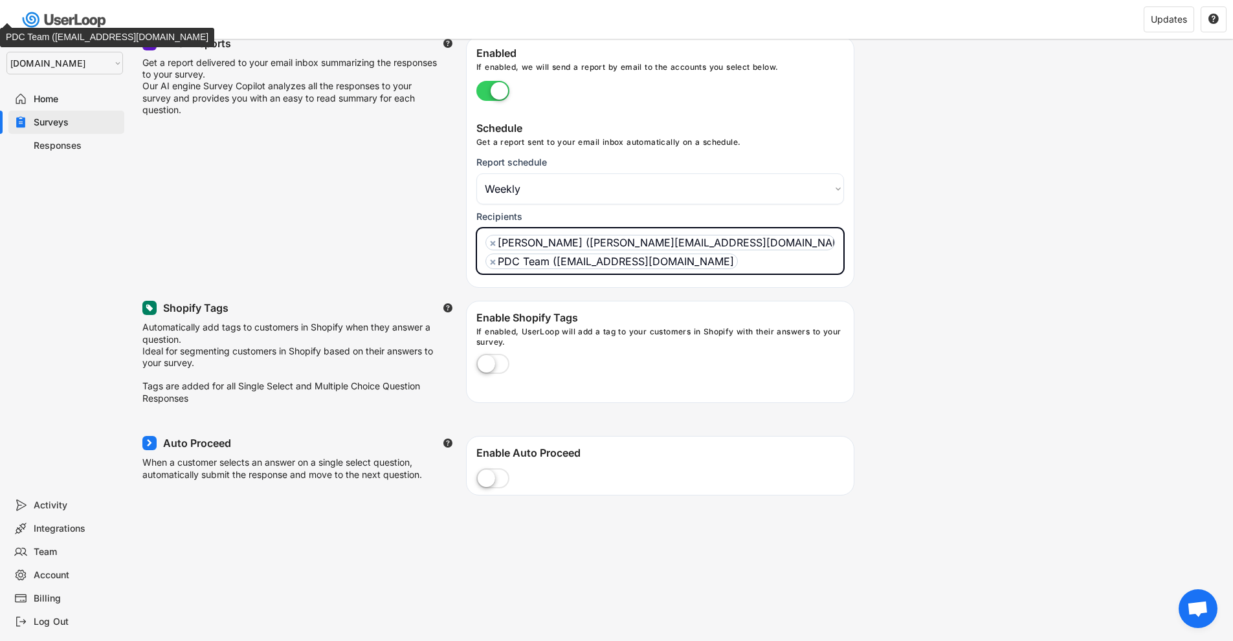
scroll to position [129, 0]
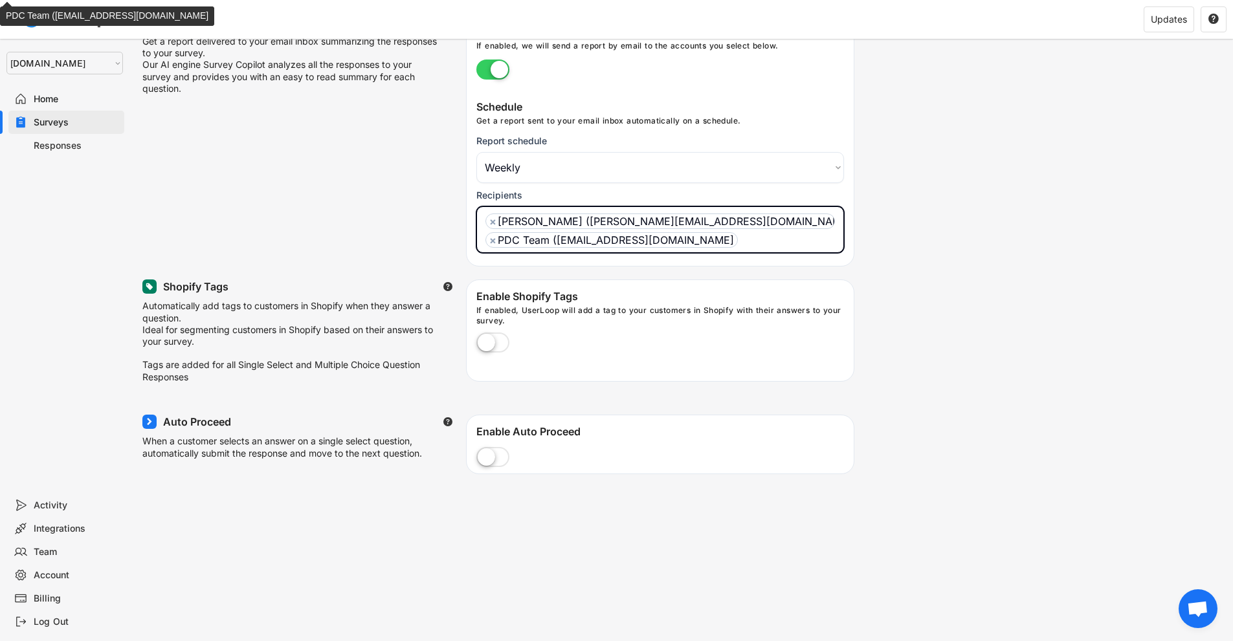
click at [490, 344] on label at bounding box center [492, 343] width 39 height 28
click at [0, 0] on input "checkbox" at bounding box center [0, 0] width 0 height 0
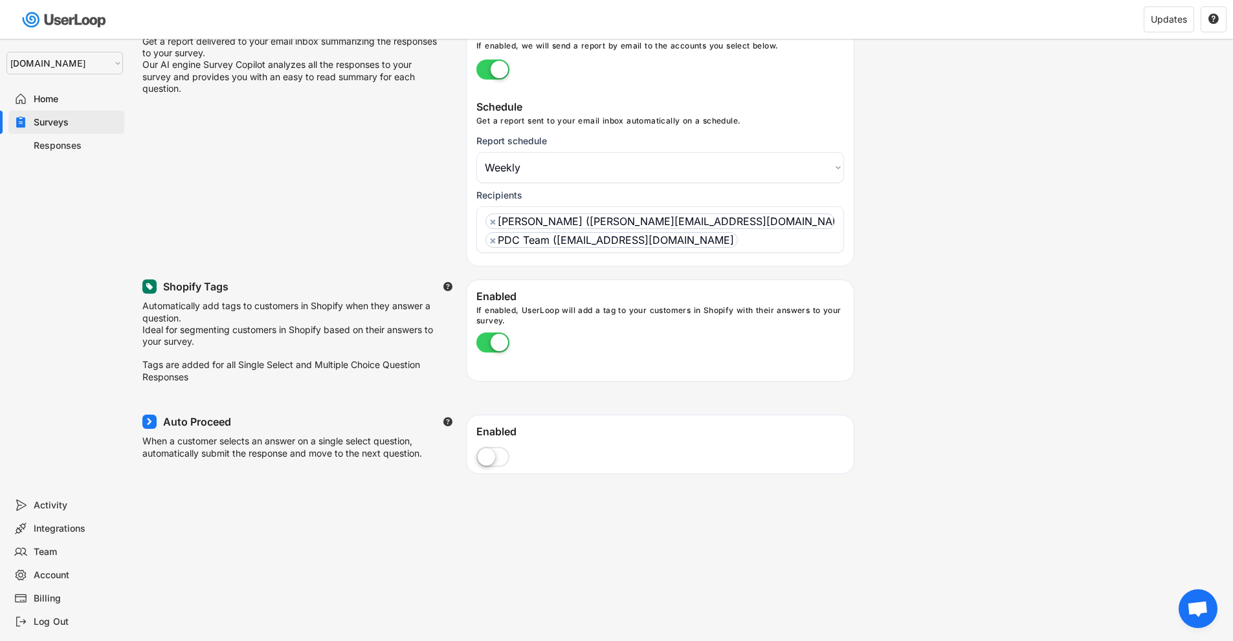
scroll to position [10, 0]
select select "1348695171700984260__LOOKUP__1755600893256x299886148622535040"
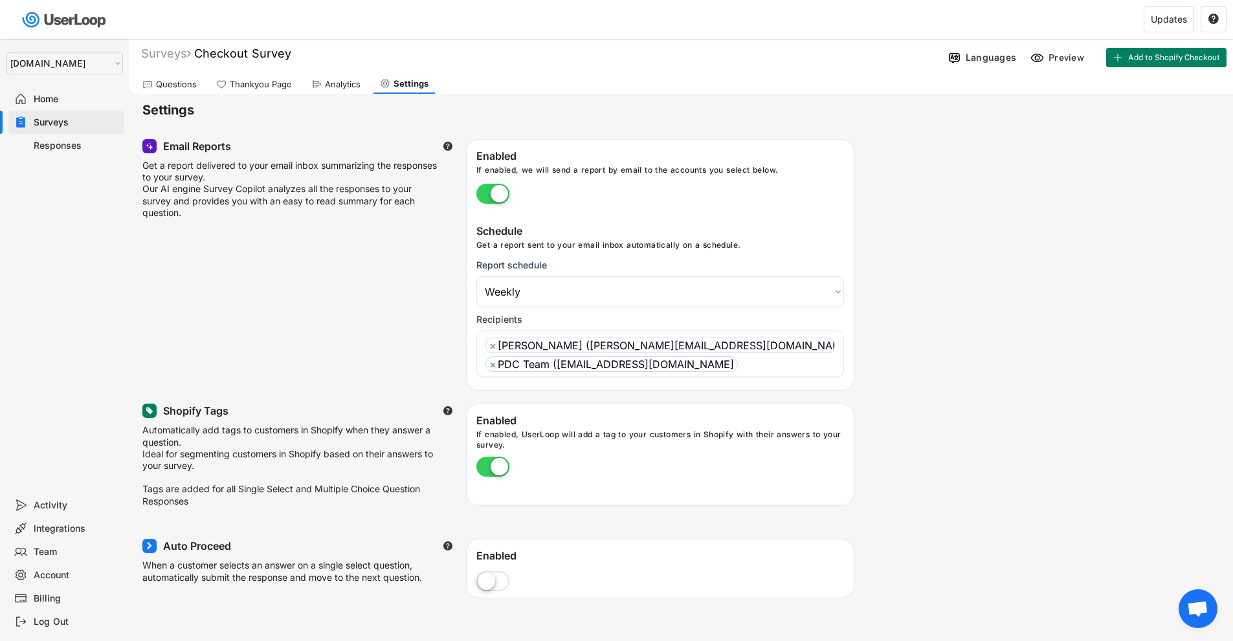
scroll to position [0, 0]
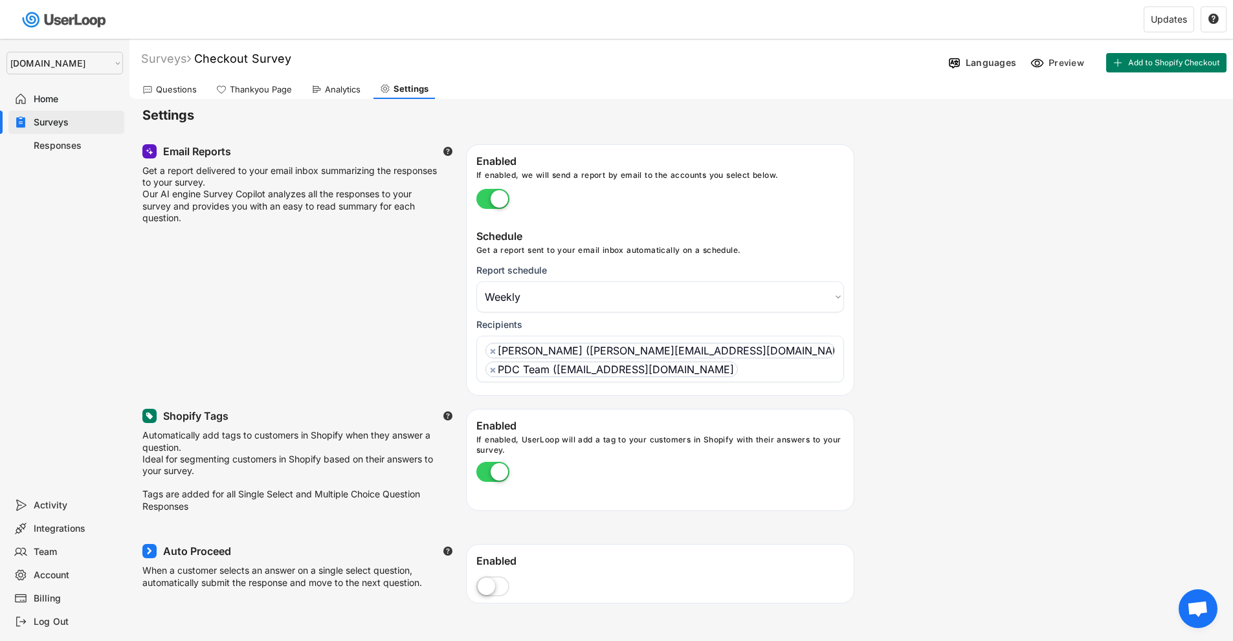
click at [893, 344] on div "Email Reports  Get a report delivered to your email inbox summarizing the resp…" at bounding box center [681, 270] width 1078 height 252
click at [1161, 16] on div "Updates" at bounding box center [1169, 19] width 36 height 9
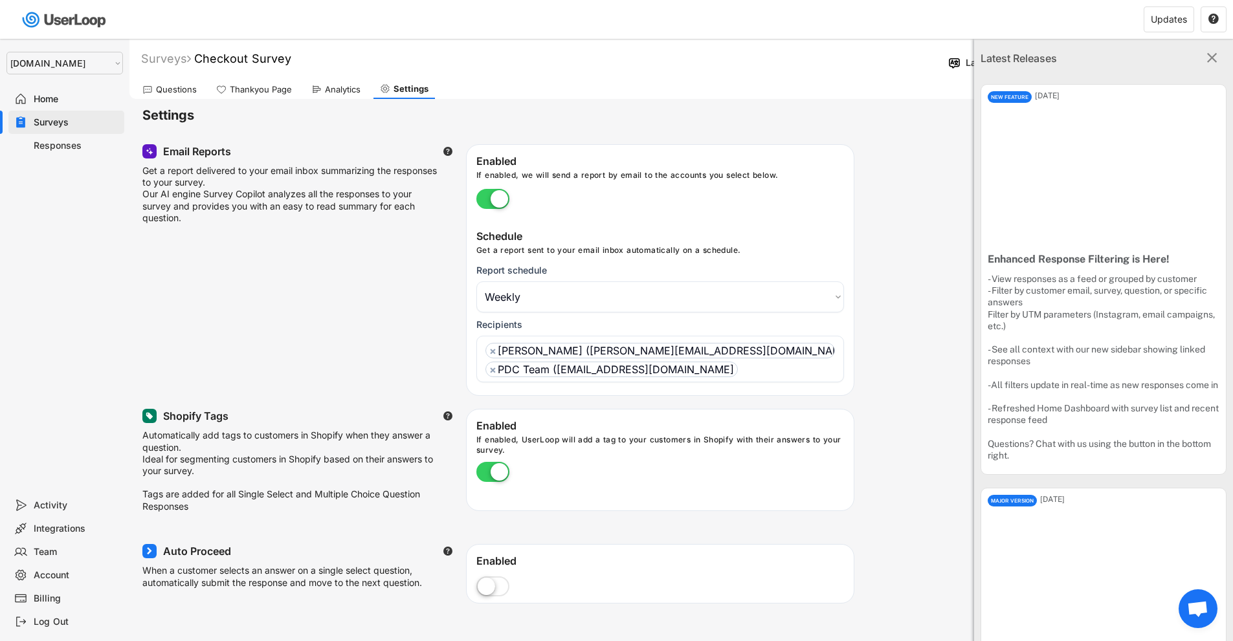
click at [1207, 60] on text "" at bounding box center [1212, 57] width 10 height 17
